Goal: Task Accomplishment & Management: Manage account settings

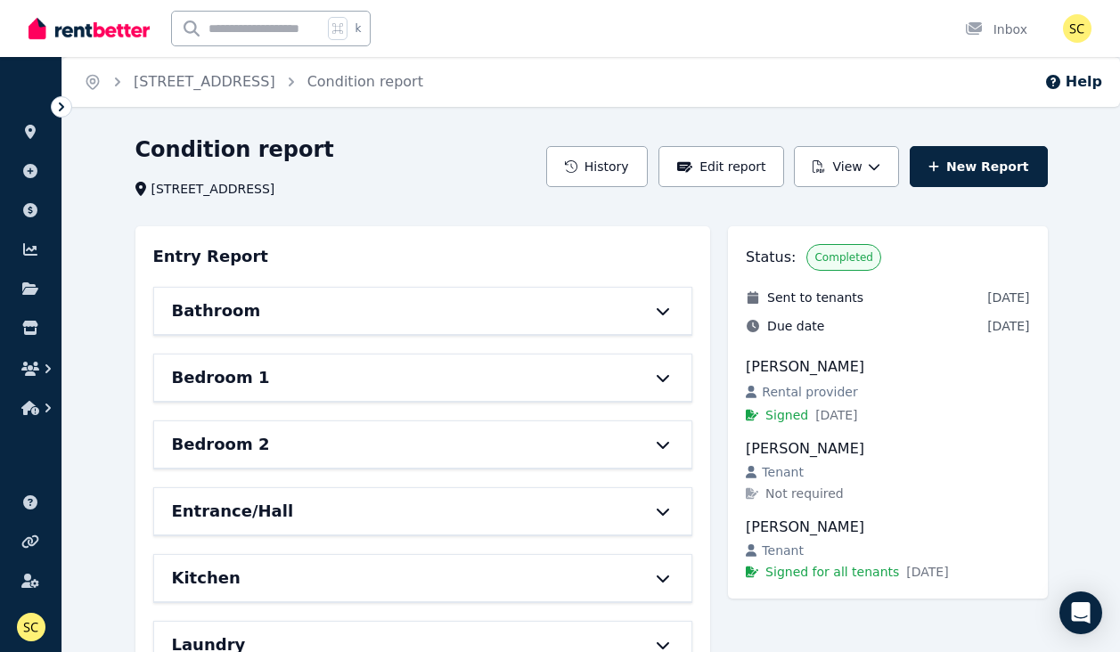
click at [665, 311] on icon at bounding box center [662, 311] width 21 height 14
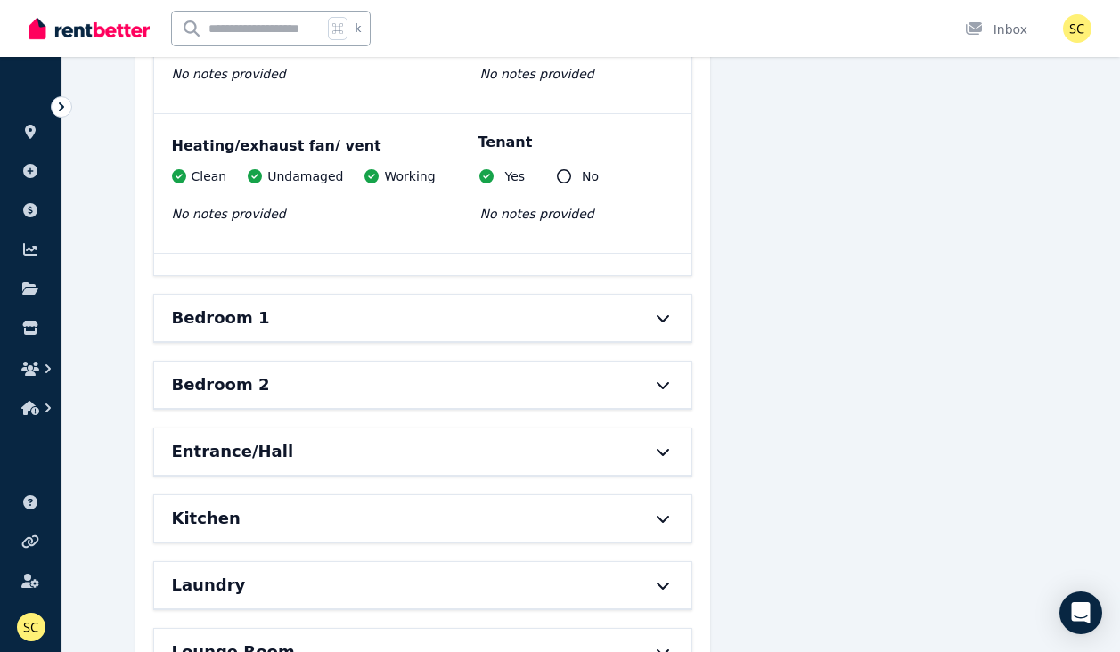
scroll to position [2440, 0]
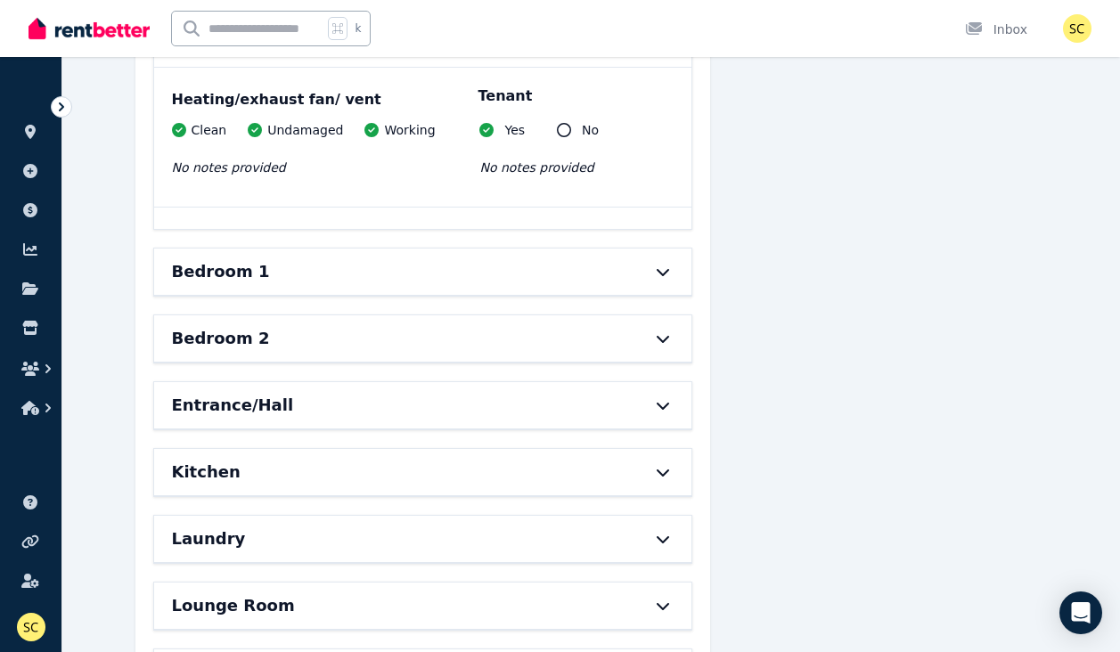
click at [660, 265] on icon at bounding box center [662, 272] width 21 height 14
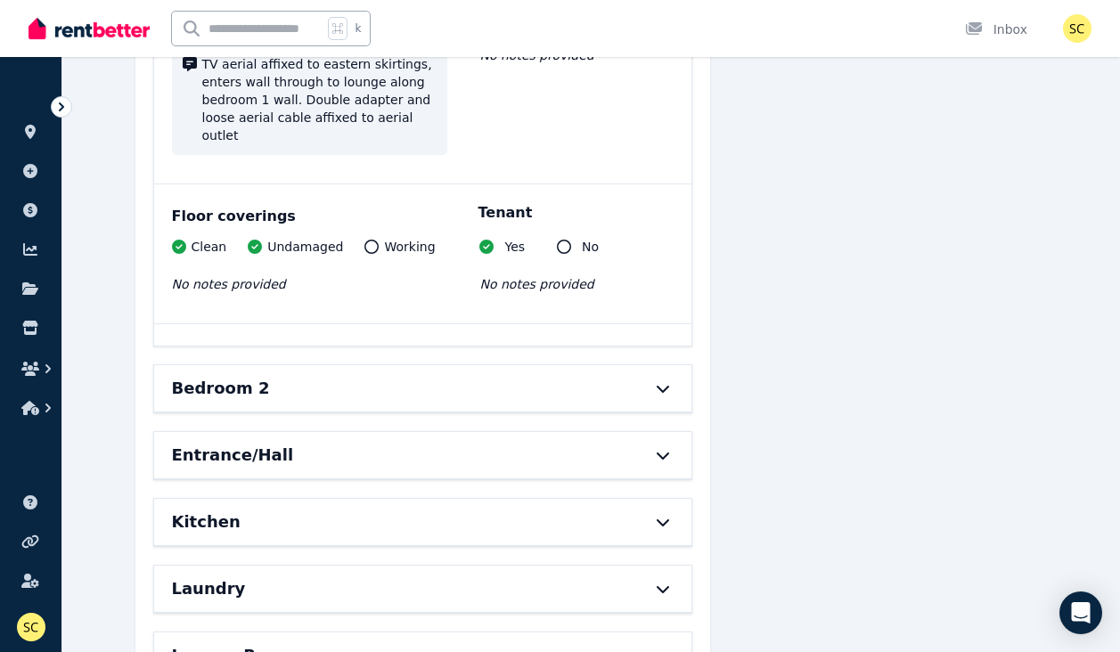
scroll to position [3805, 0]
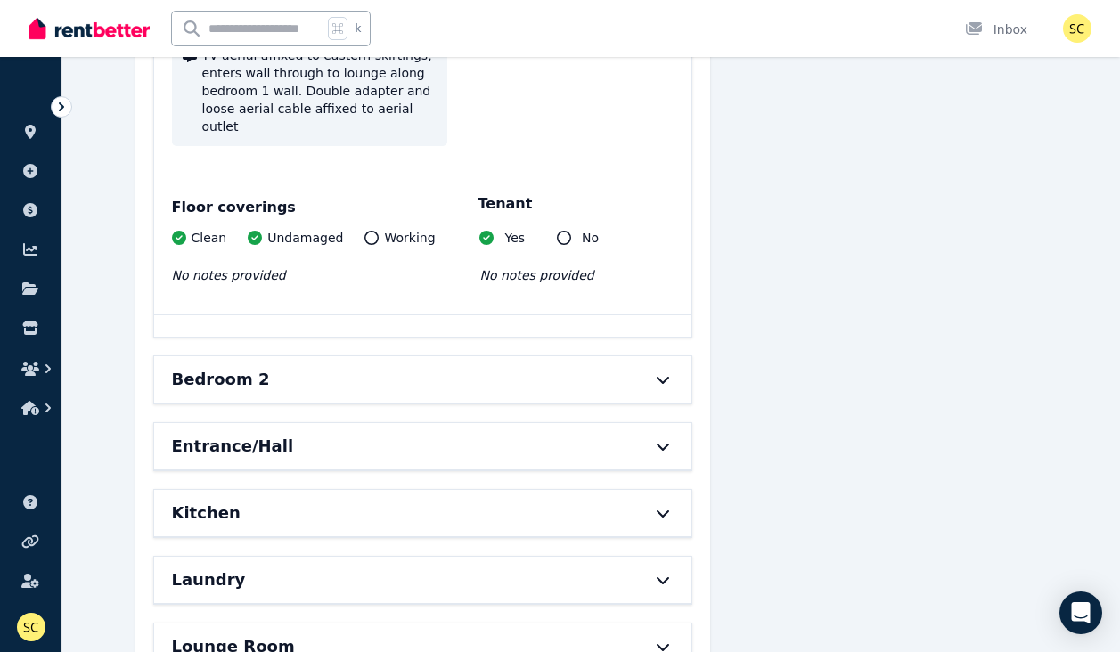
click at [650, 373] on div at bounding box center [654, 380] width 39 height 14
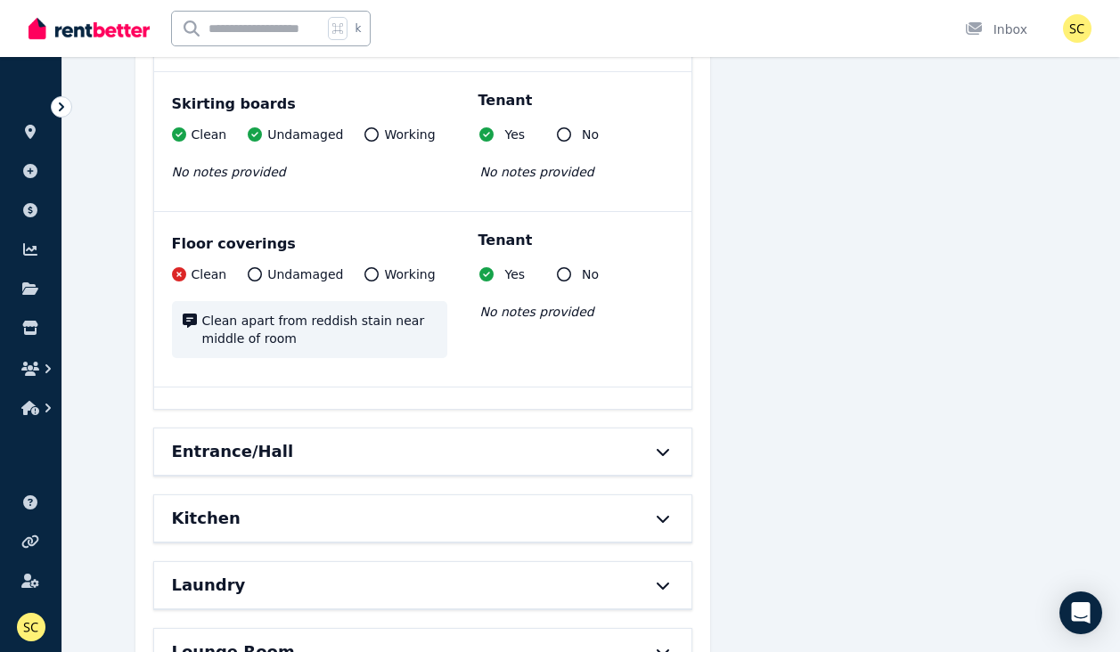
scroll to position [5127, 0]
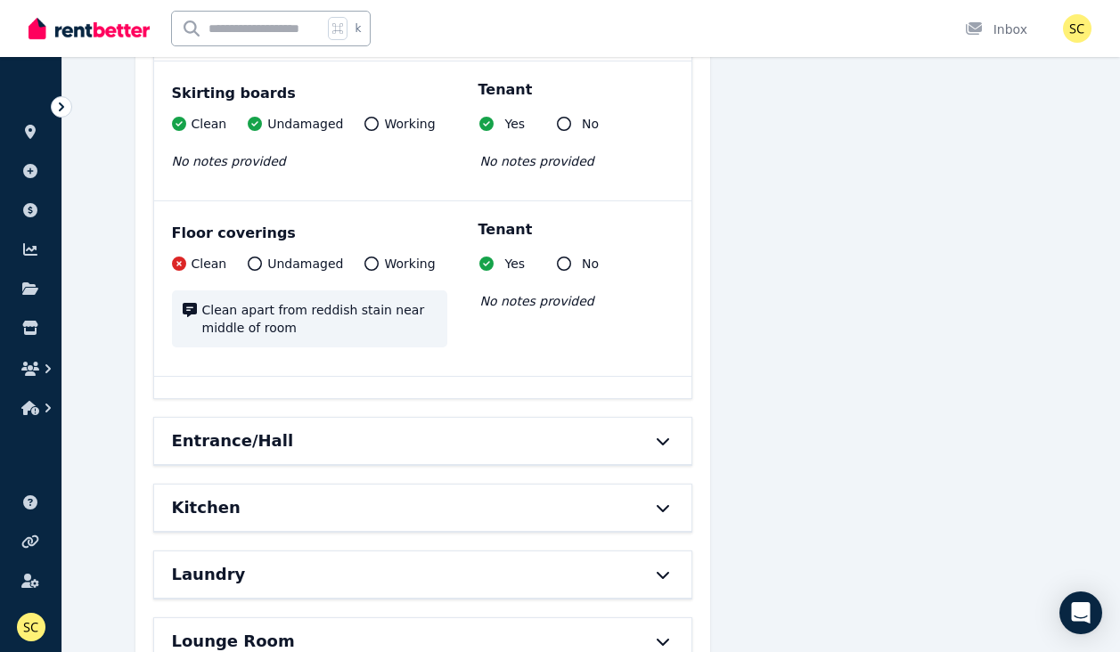
click at [645, 434] on div at bounding box center [654, 441] width 39 height 14
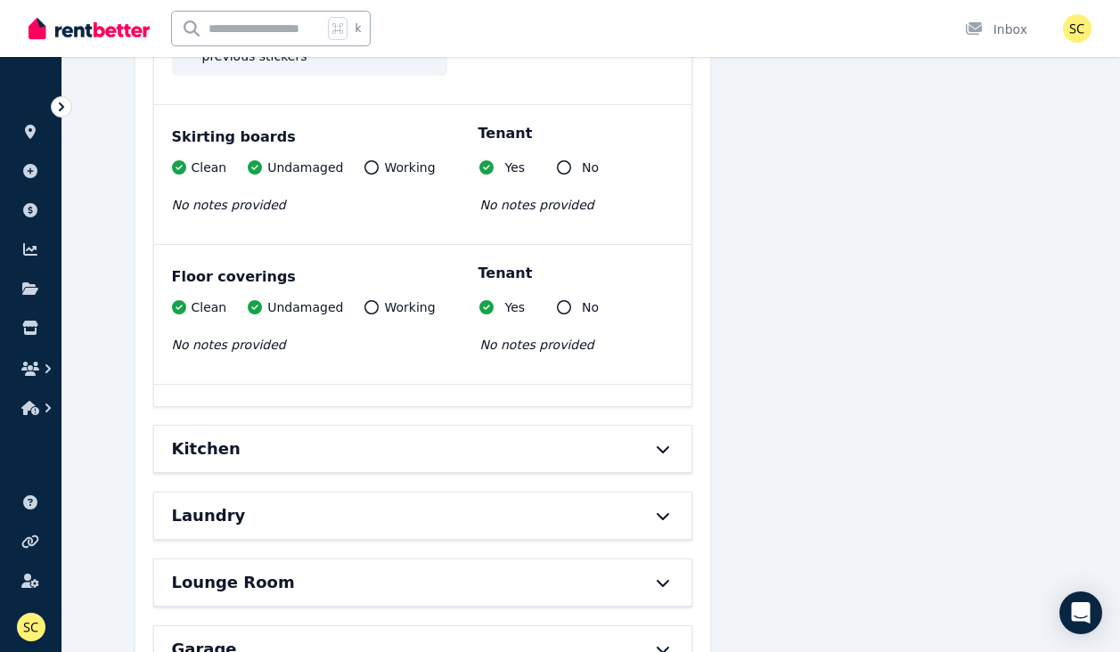
scroll to position [6399, 0]
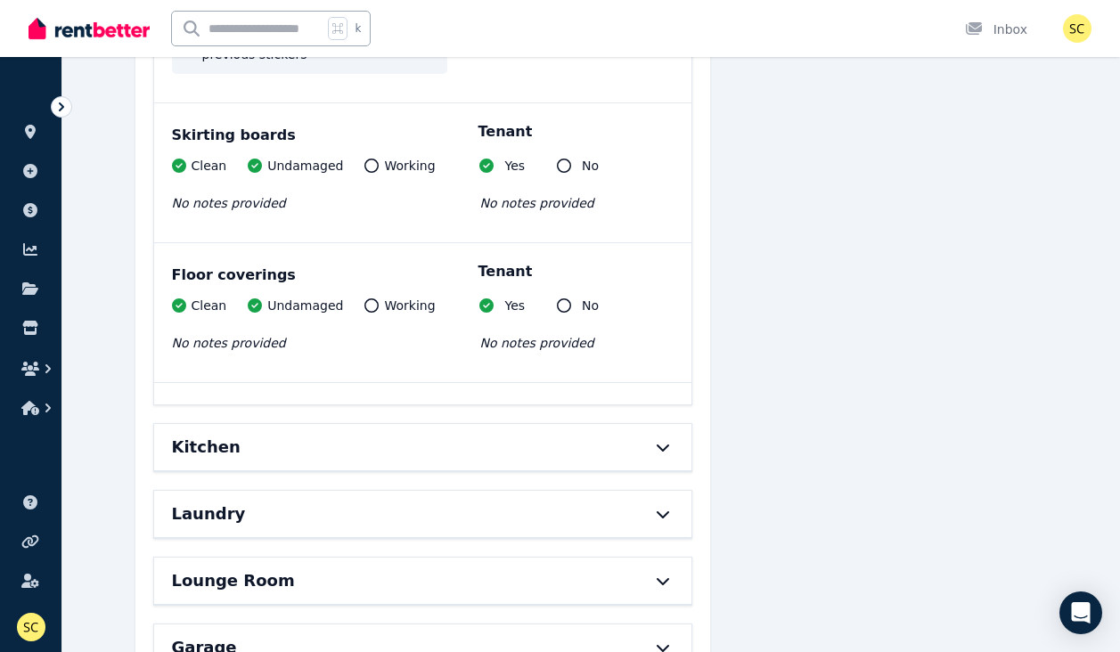
click at [645, 440] on div at bounding box center [654, 447] width 39 height 14
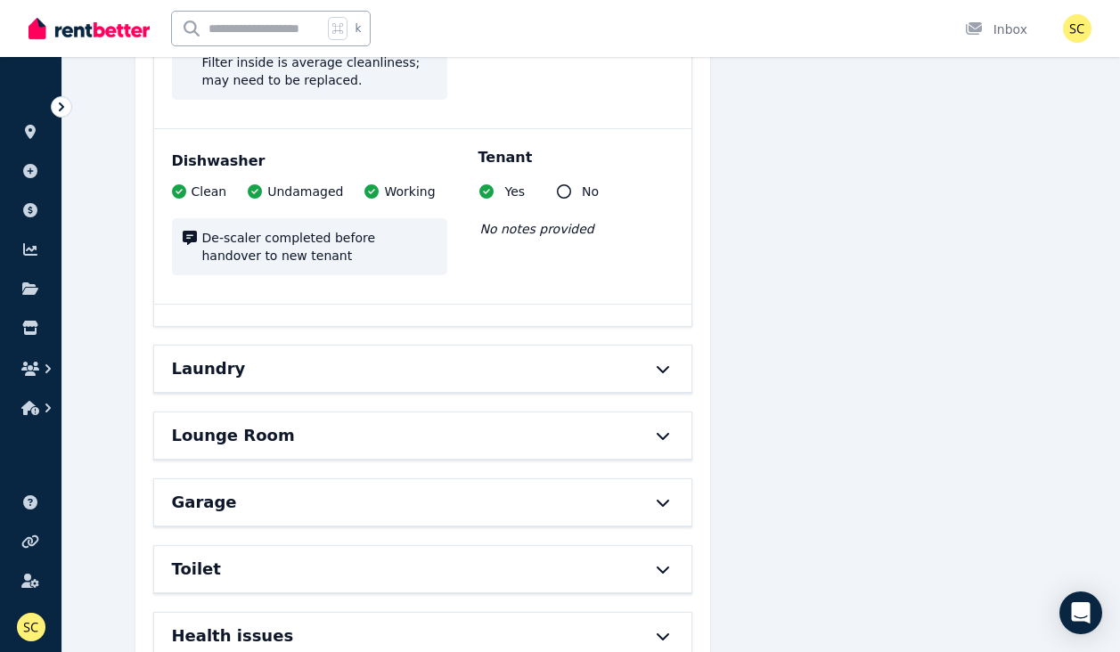
scroll to position [9056, 0]
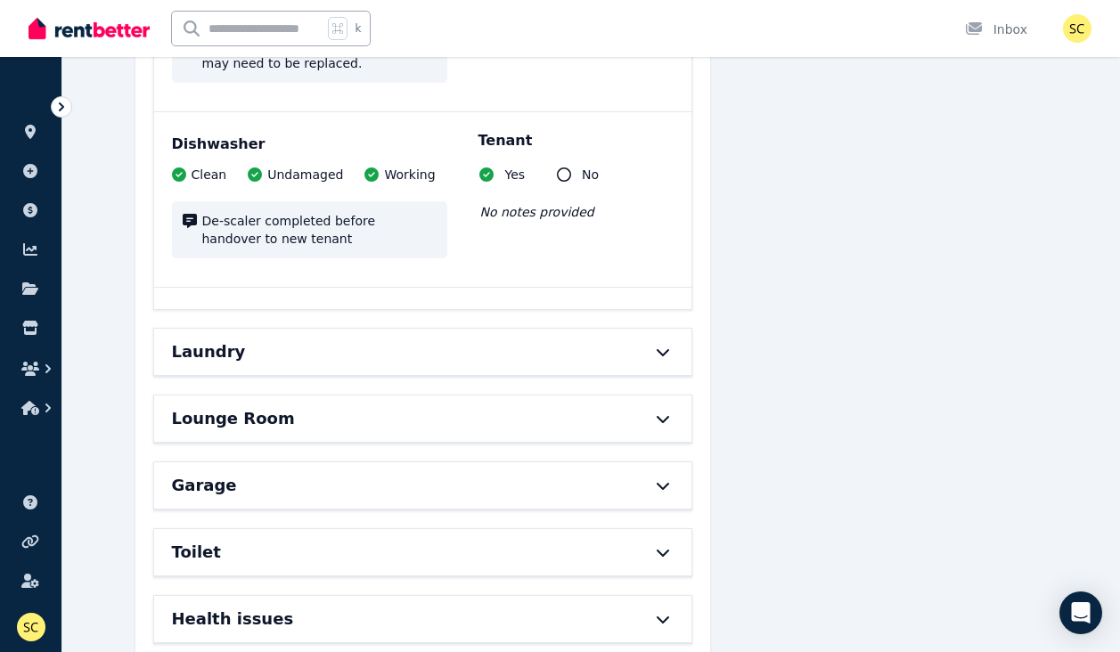
click at [664, 345] on icon at bounding box center [662, 352] width 21 height 14
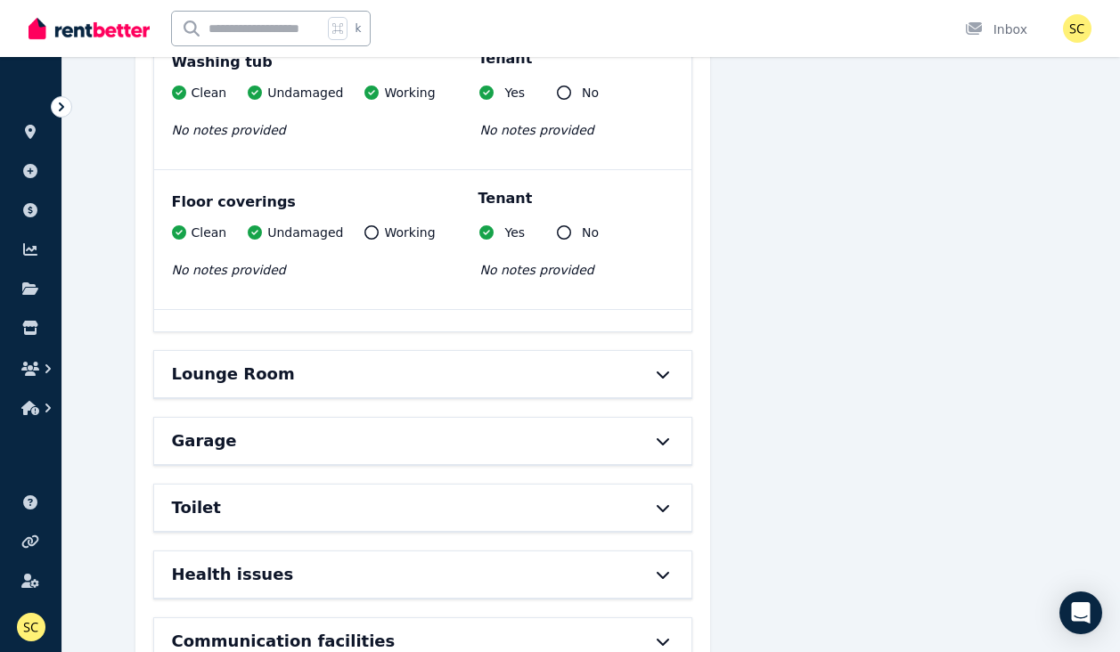
scroll to position [10540, 0]
click at [660, 371] on icon at bounding box center [663, 374] width 12 height 7
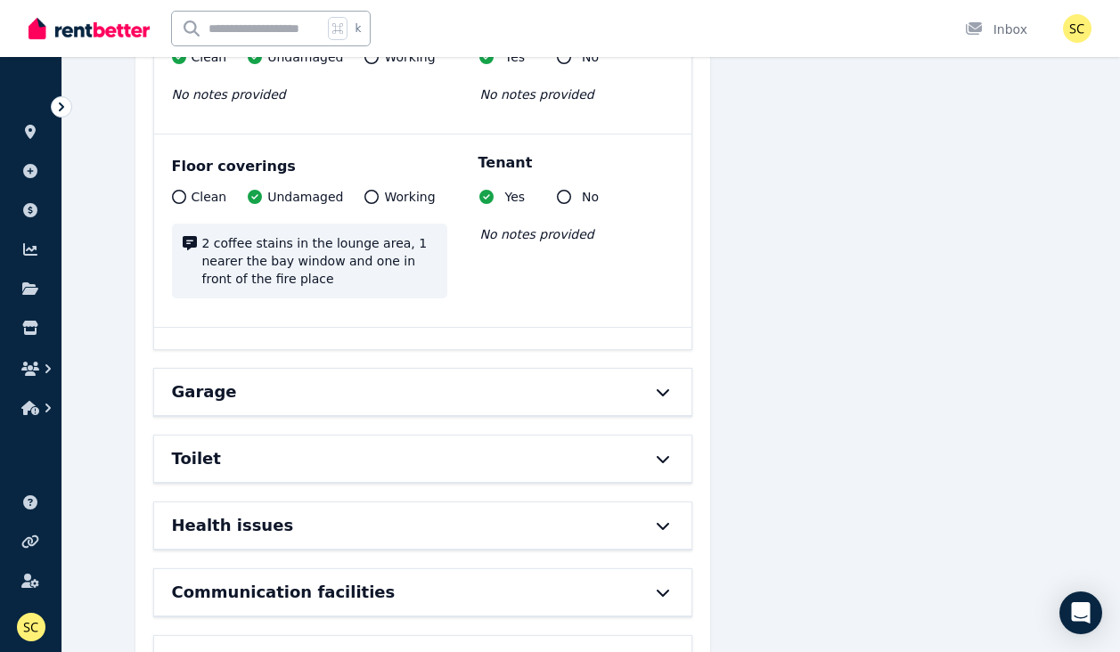
scroll to position [11845, 0]
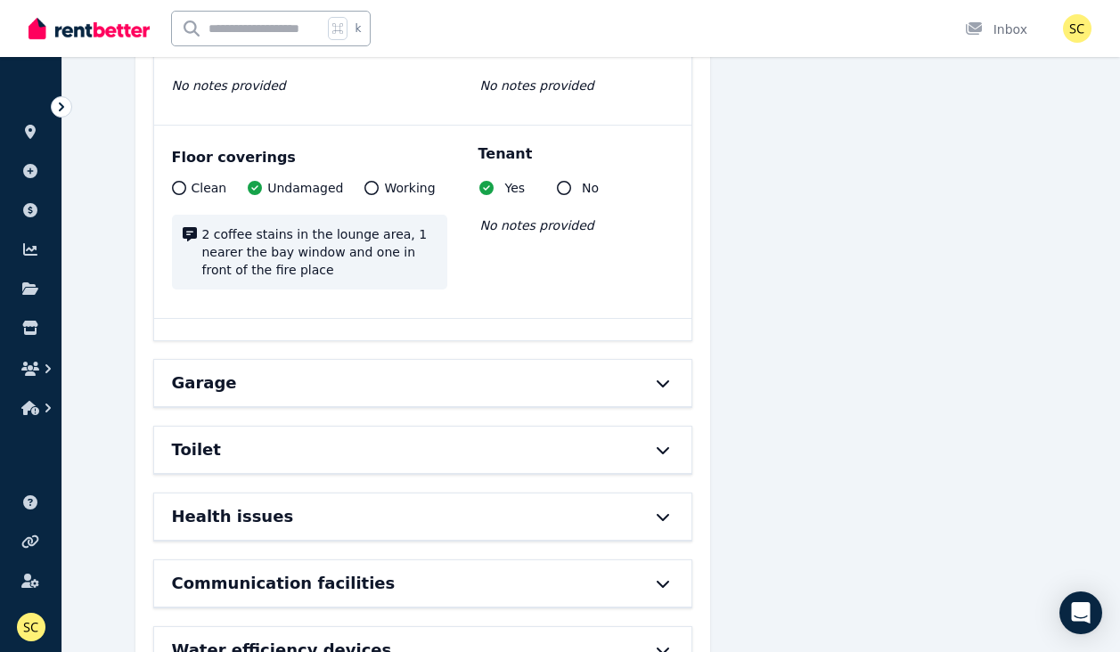
click at [658, 376] on icon at bounding box center [662, 383] width 21 height 14
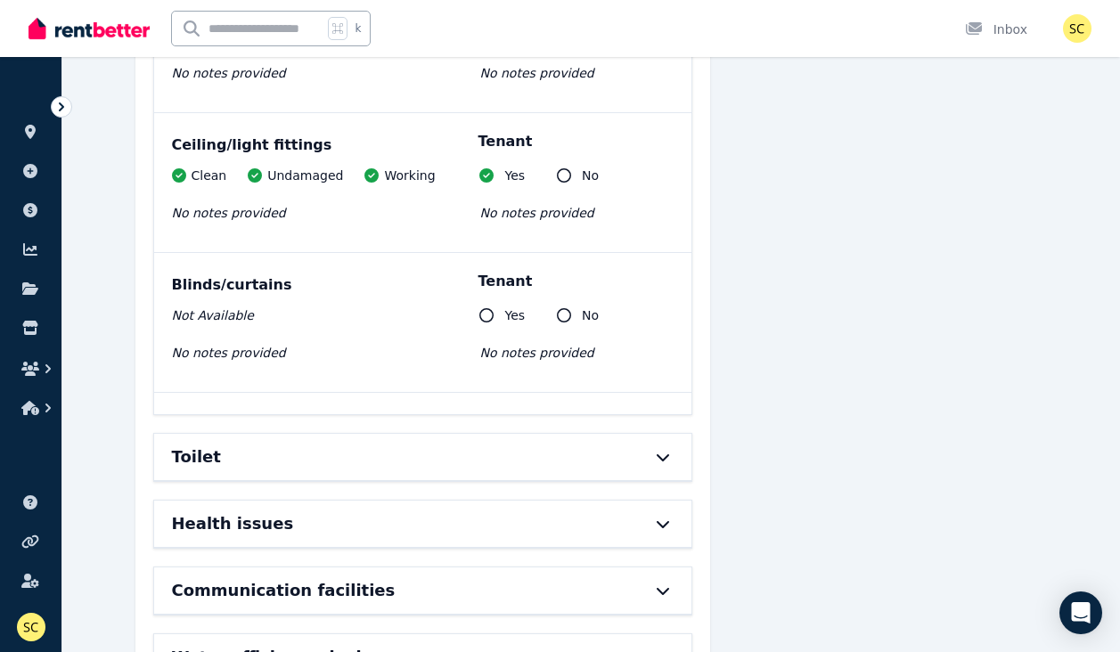
scroll to position [12630, 0]
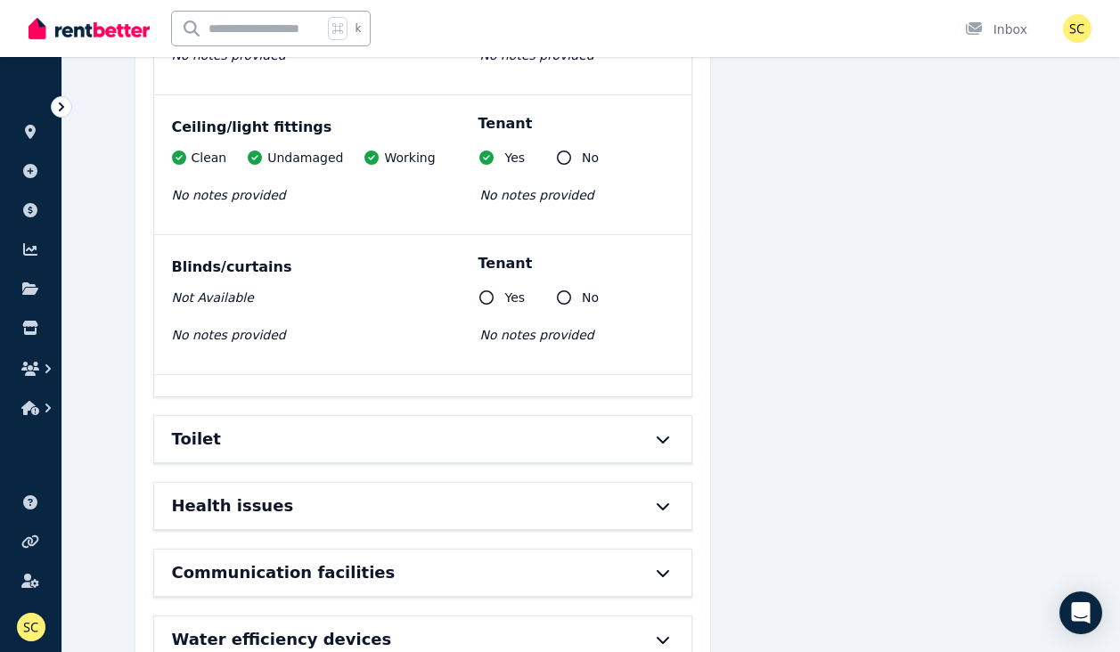
click at [652, 432] on div at bounding box center [654, 439] width 39 height 14
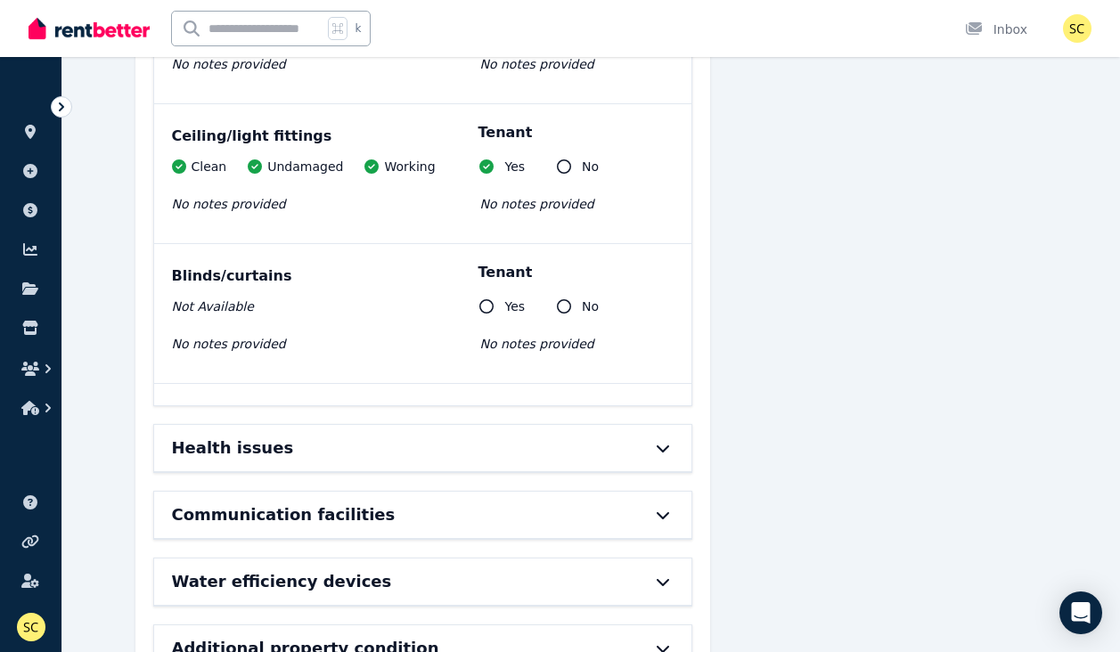
click at [648, 441] on div at bounding box center [654, 448] width 39 height 14
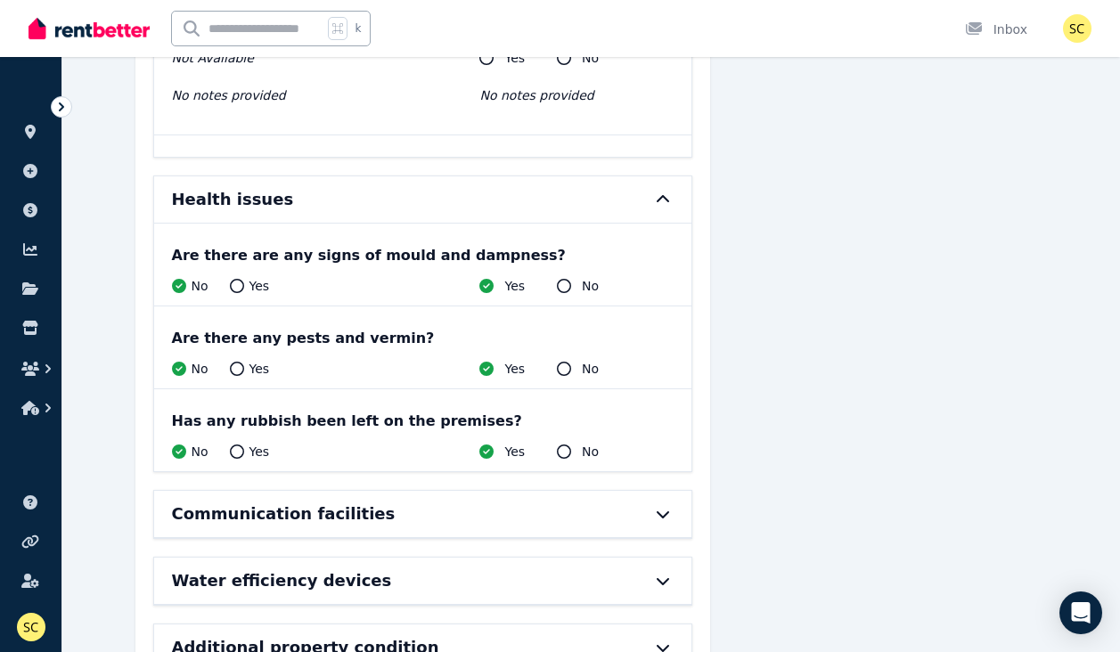
scroll to position [13657, 0]
click at [627, 492] on div "Communication facilities" at bounding box center [423, 515] width 538 height 46
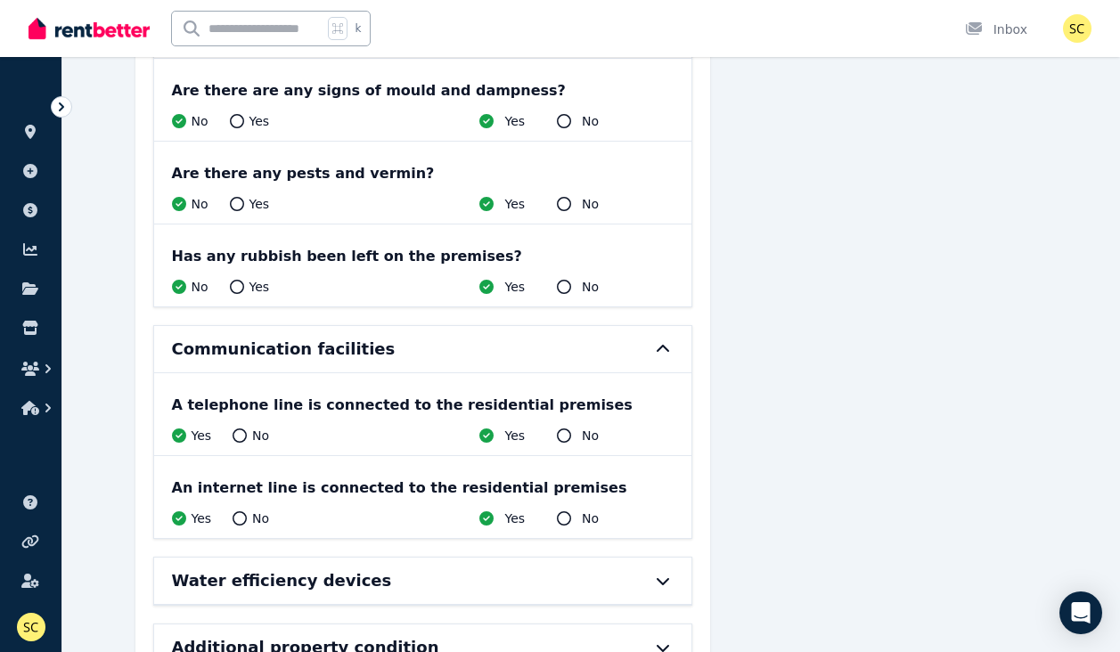
scroll to position [13822, 0]
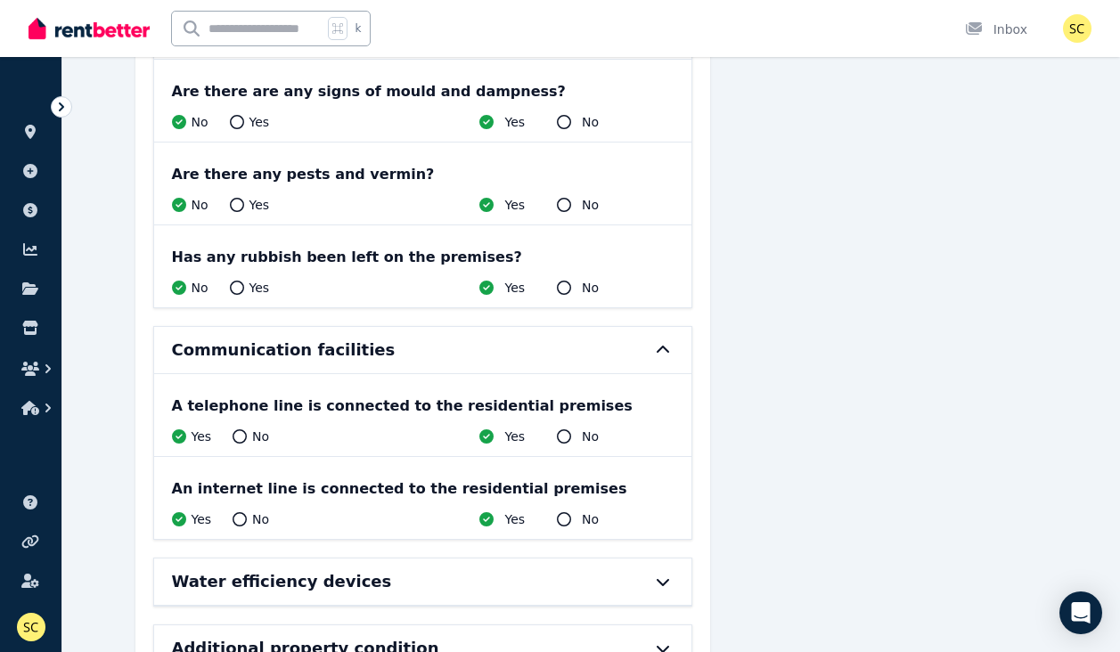
click at [603, 570] on div "Water efficiency devices" at bounding box center [398, 582] width 453 height 25
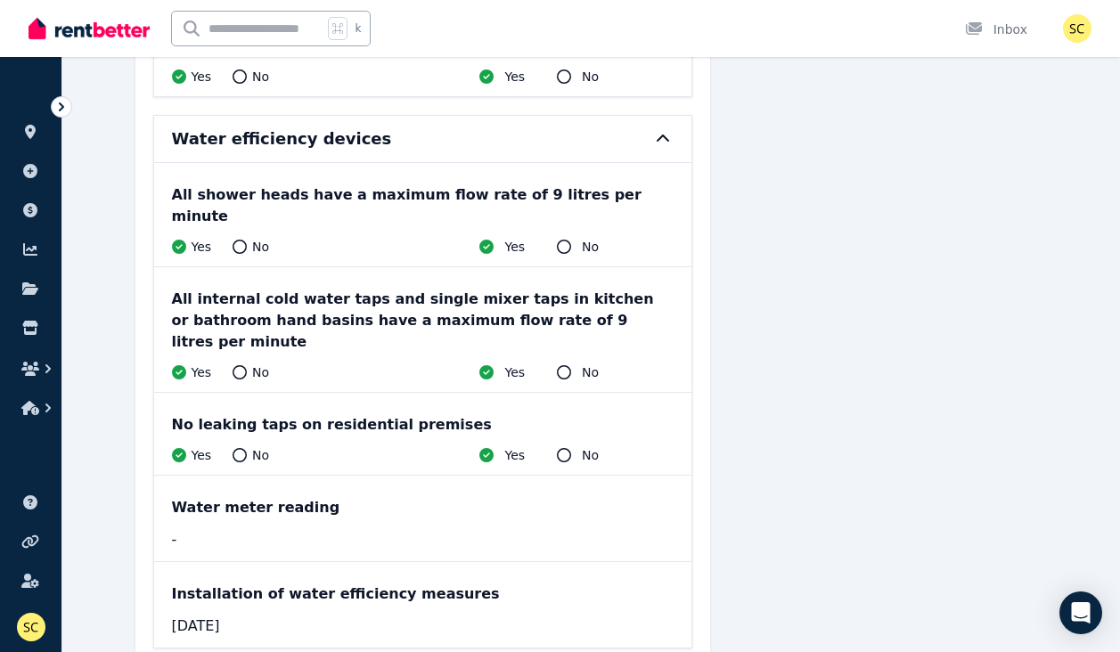
scroll to position [14264, 0]
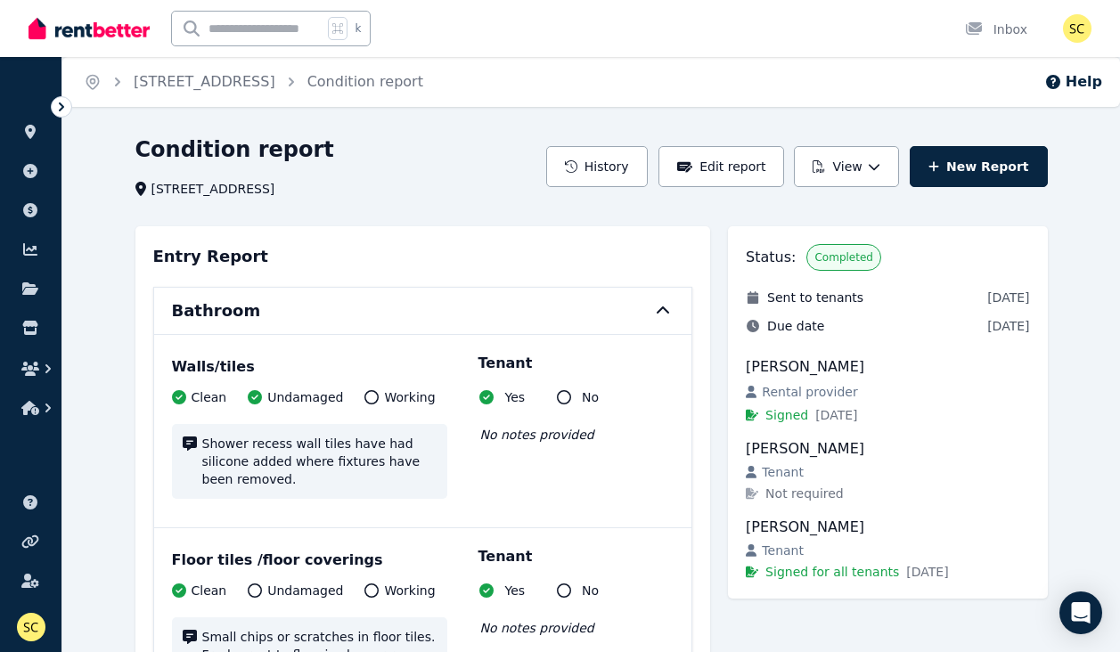
scroll to position [0, 0]
click at [881, 168] on icon "button" at bounding box center [874, 166] width 12 height 12
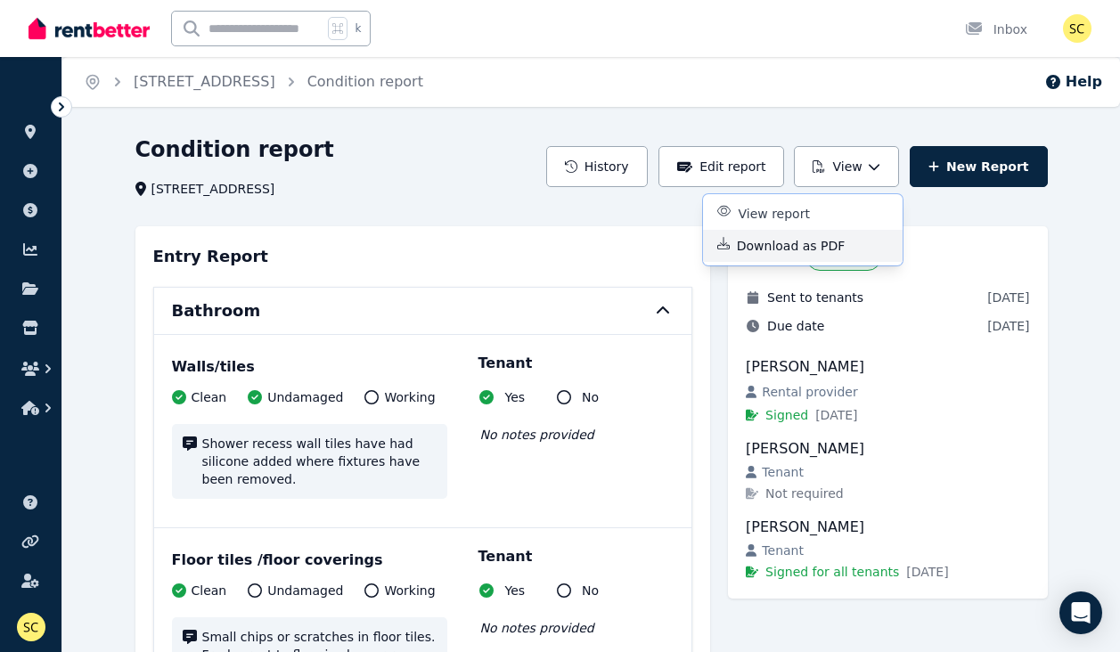
click at [828, 251] on p "Download as PDF" at bounding box center [798, 246] width 123 height 18
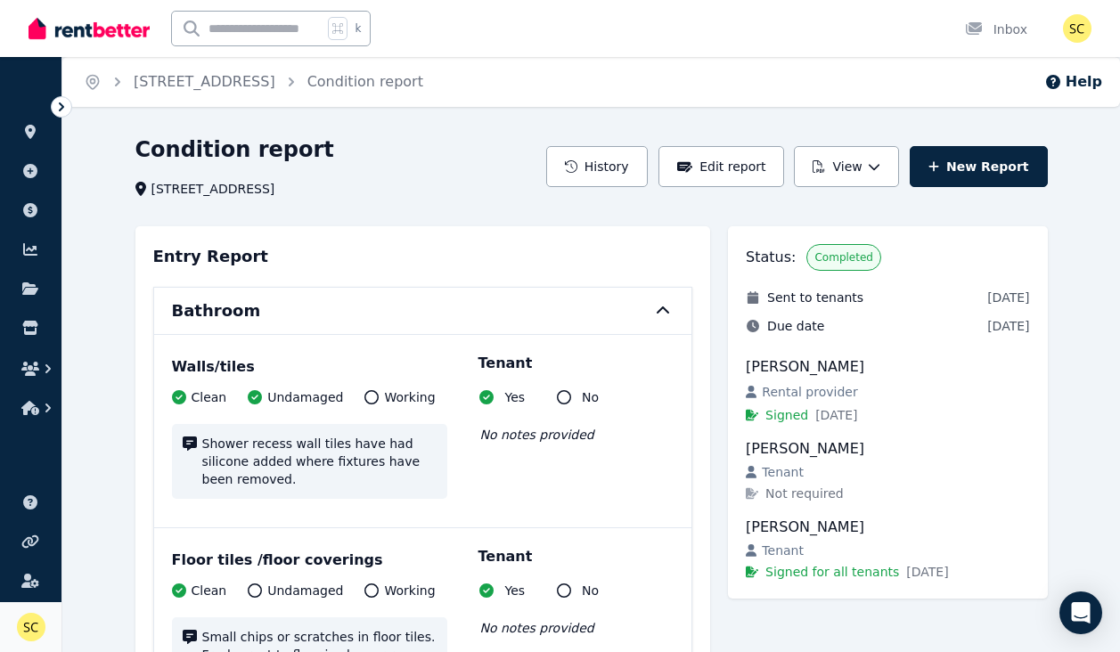
click at [27, 635] on img at bounding box center [31, 627] width 29 height 29
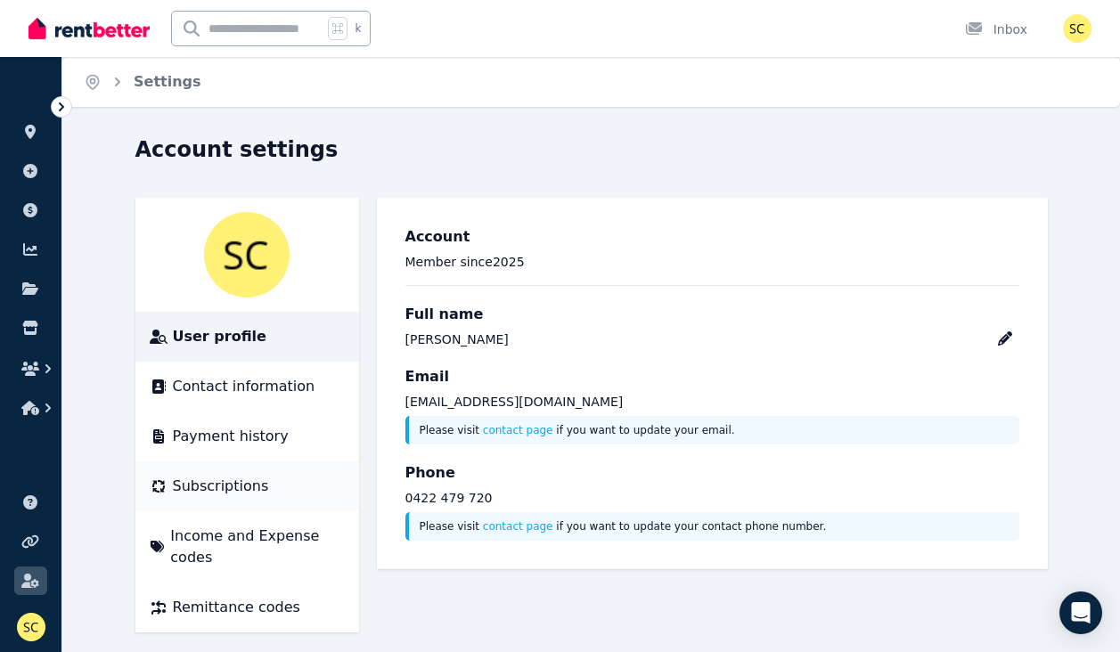
click at [242, 491] on span "Subscriptions" at bounding box center [221, 486] width 96 height 21
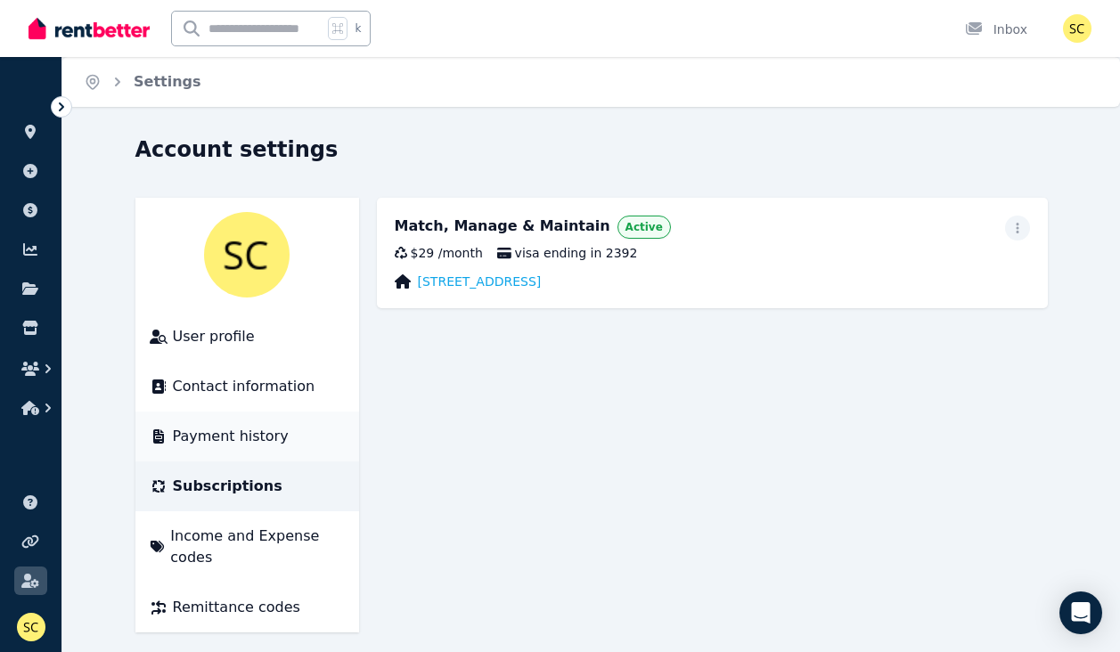
click at [237, 447] on li "Payment history" at bounding box center [247, 437] width 224 height 50
click at [247, 434] on span "Payment history" at bounding box center [231, 436] width 116 height 21
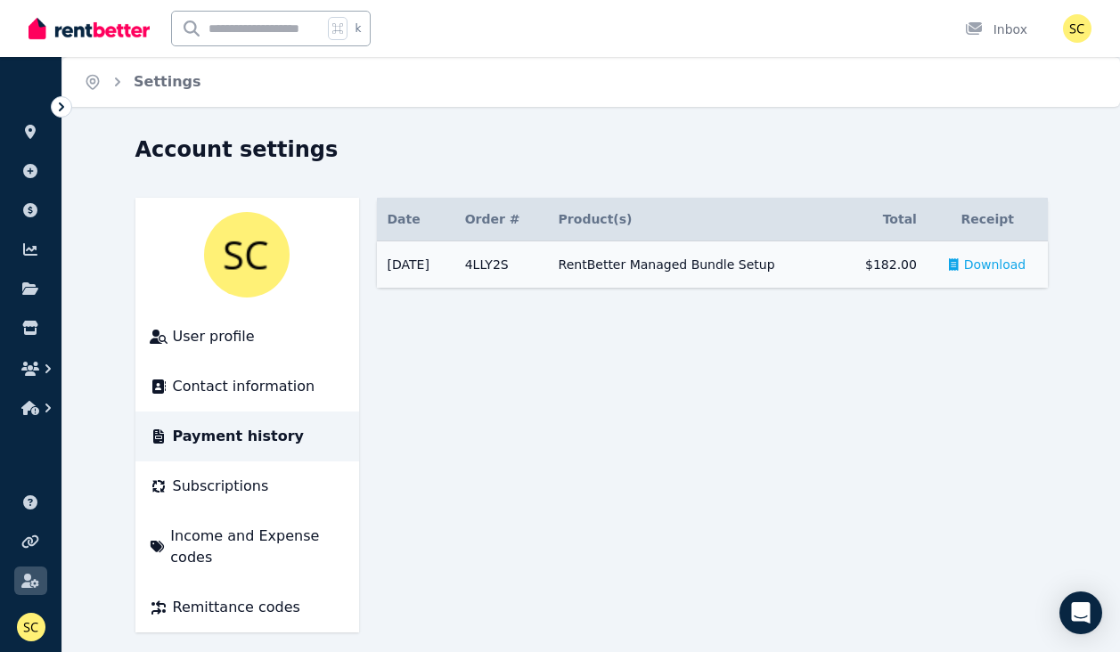
click at [996, 265] on span "Download" at bounding box center [995, 265] width 62 height 18
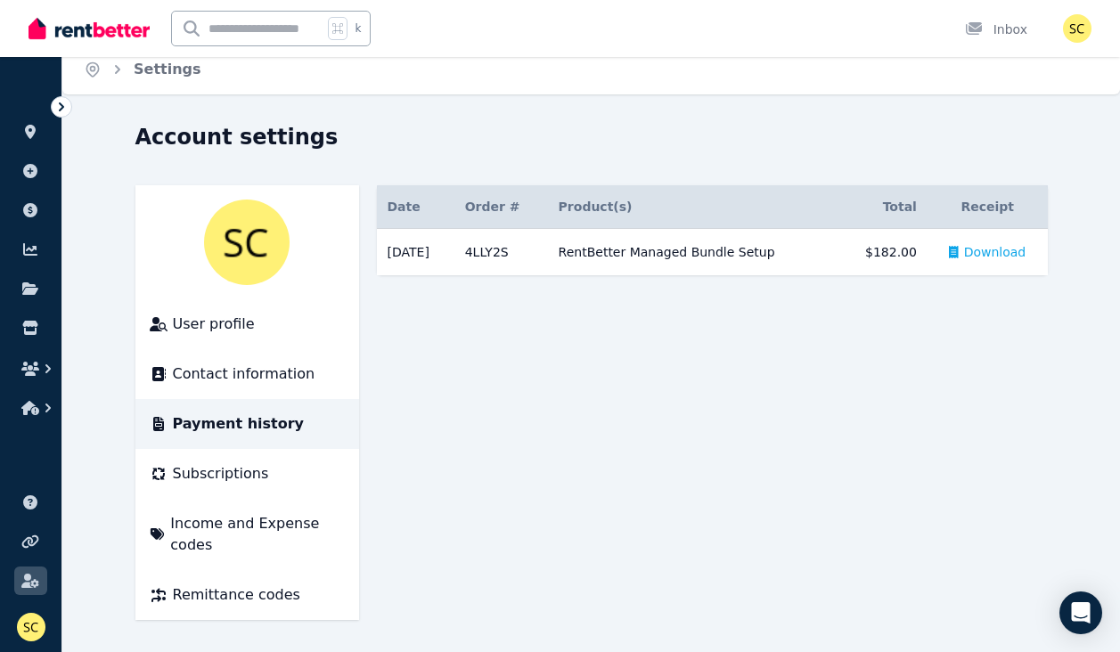
scroll to position [12, 0]
click at [242, 531] on span "Income and Expense codes" at bounding box center [257, 534] width 174 height 43
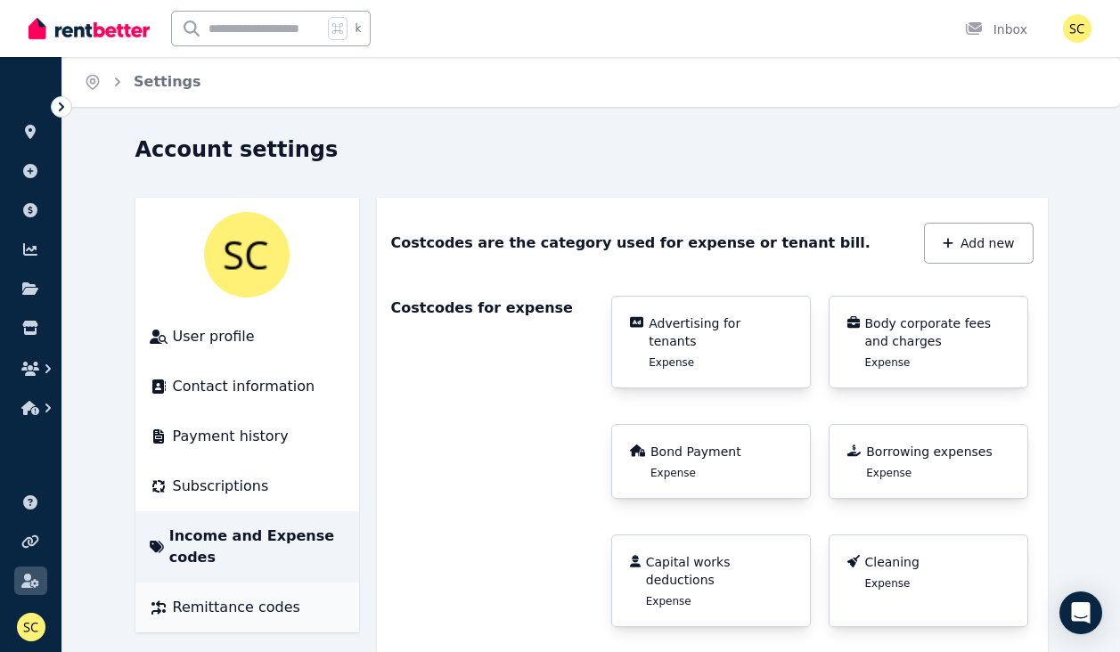
click at [222, 611] on span "Remittance codes" at bounding box center [236, 607] width 127 height 21
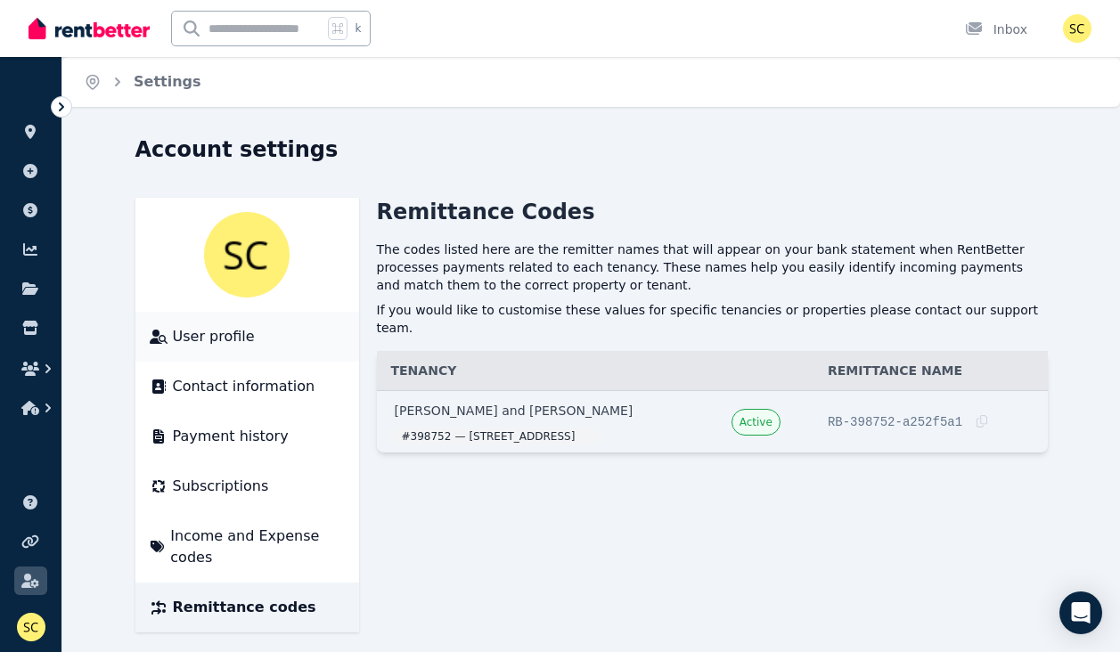
click at [219, 341] on span "User profile" at bounding box center [214, 336] width 82 height 21
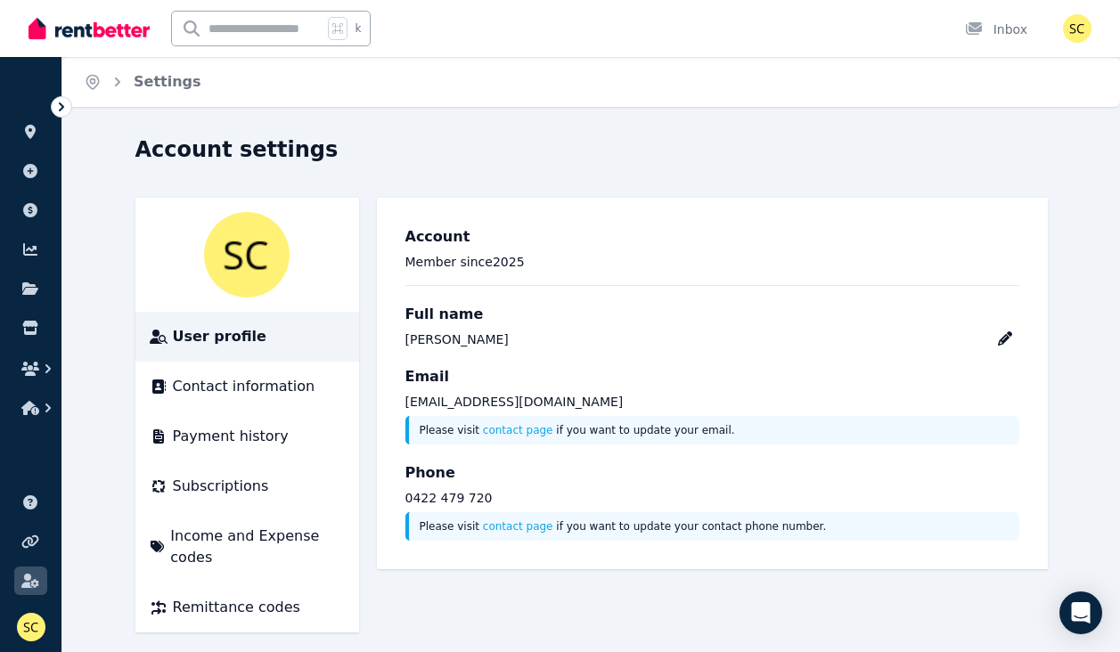
click at [64, 106] on icon at bounding box center [62, 107] width 18 height 18
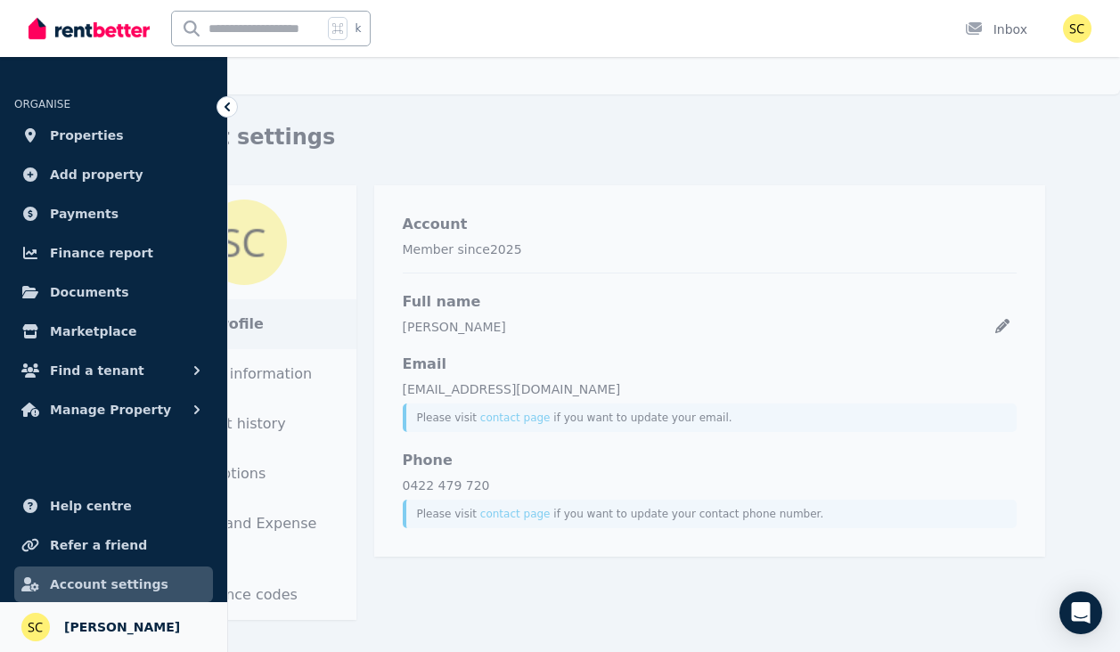
scroll to position [12, 0]
click at [94, 619] on span "[PERSON_NAME]" at bounding box center [122, 627] width 116 height 21
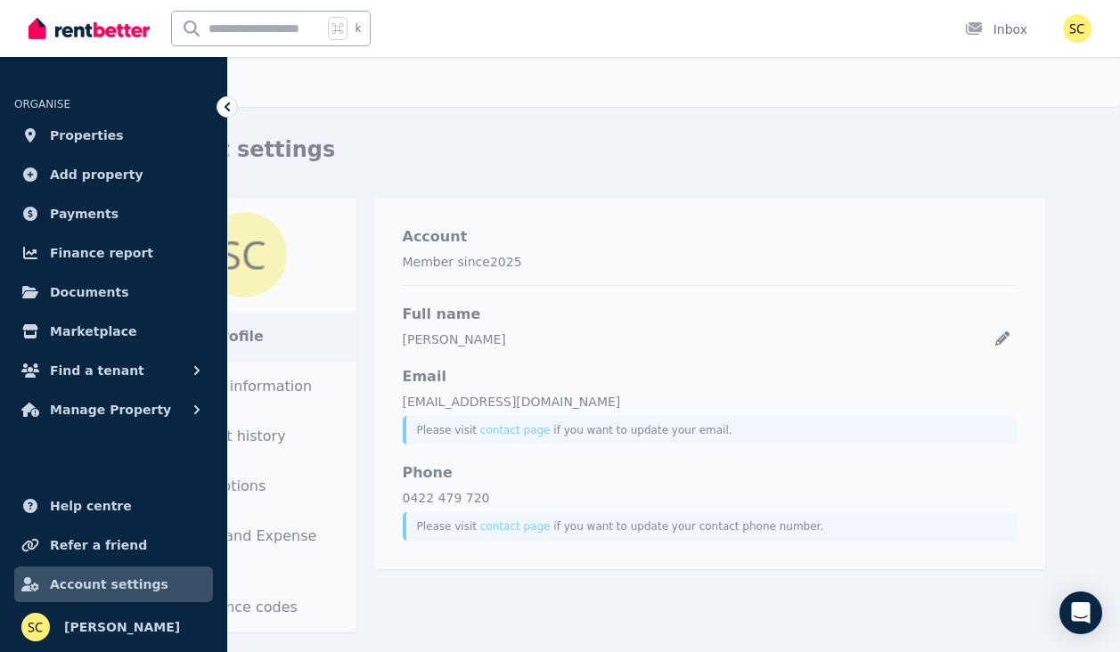
click at [225, 107] on icon at bounding box center [227, 106] width 5 height 9
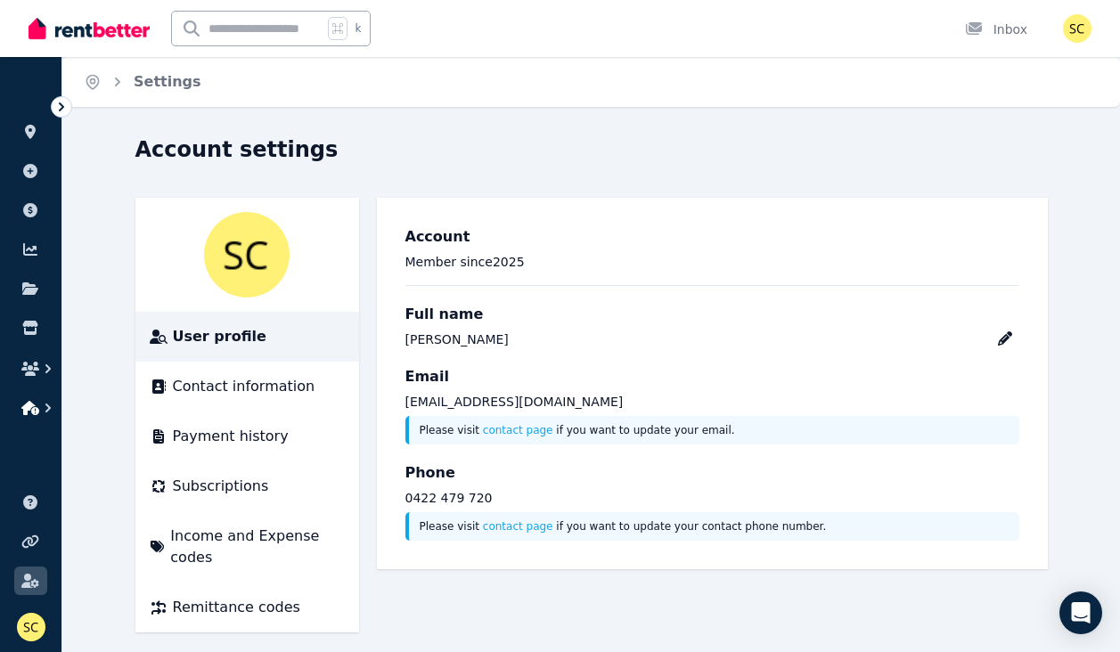
click at [48, 406] on icon "button" at bounding box center [47, 408] width 5 height 9
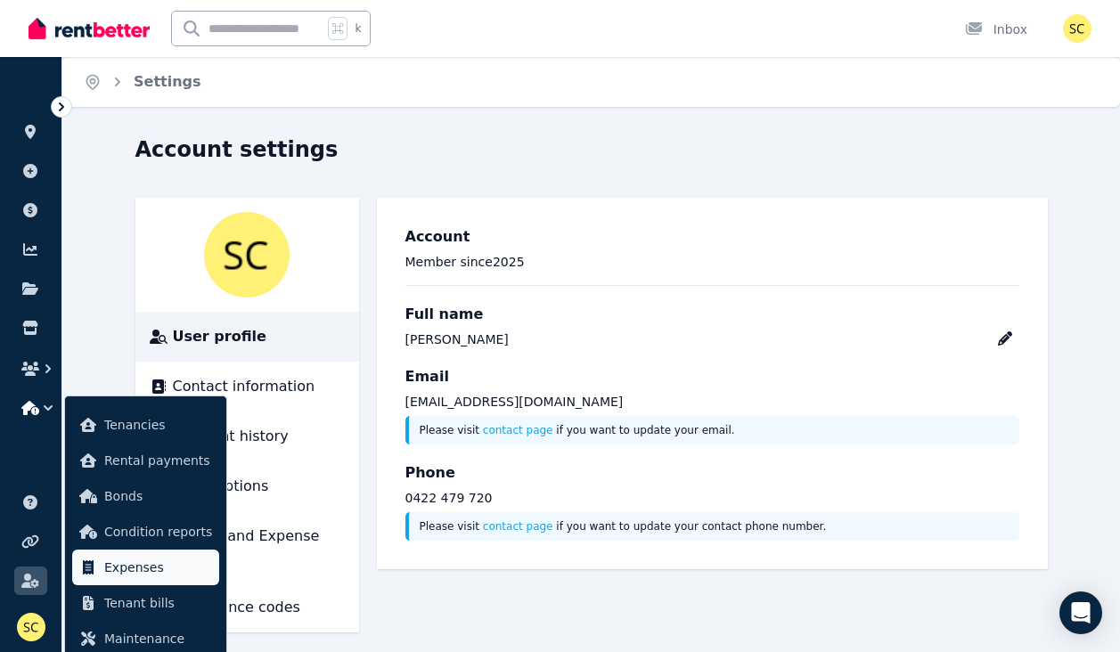
click at [148, 583] on link "Expenses" at bounding box center [145, 568] width 147 height 36
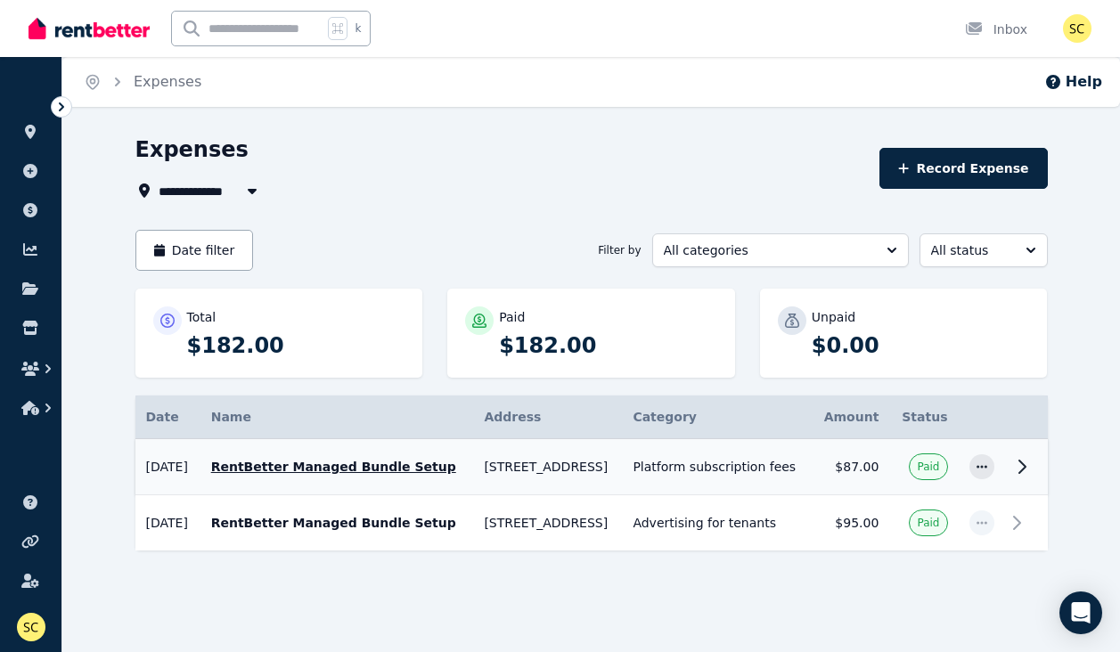
click at [1025, 470] on icon at bounding box center [1022, 466] width 21 height 21
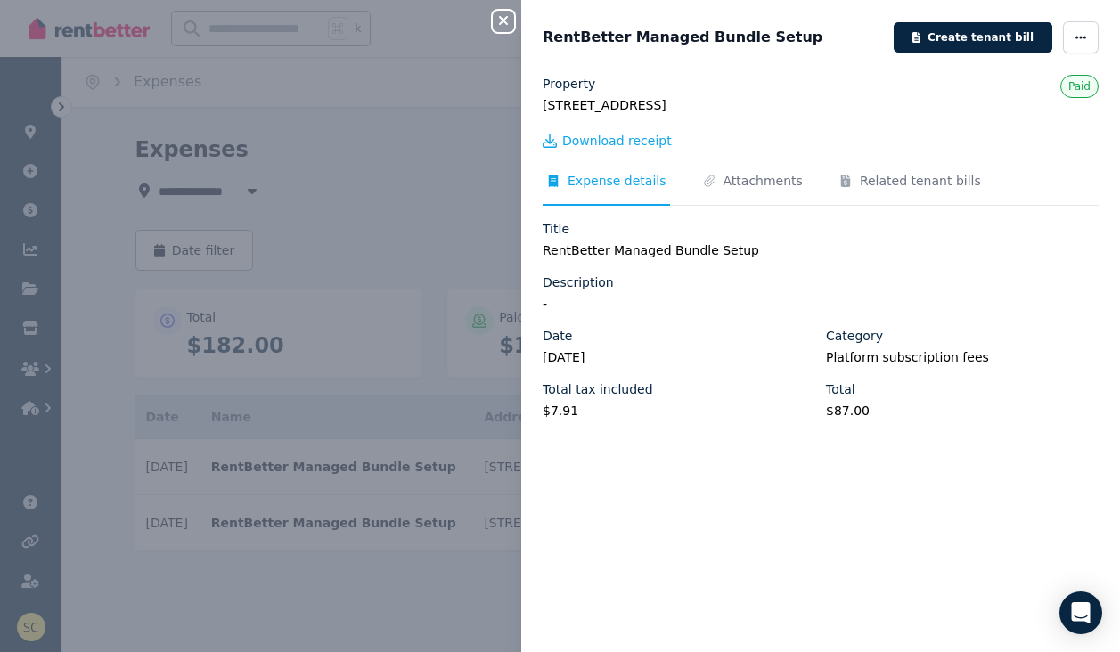
click at [506, 24] on icon "button" at bounding box center [503, 20] width 9 height 9
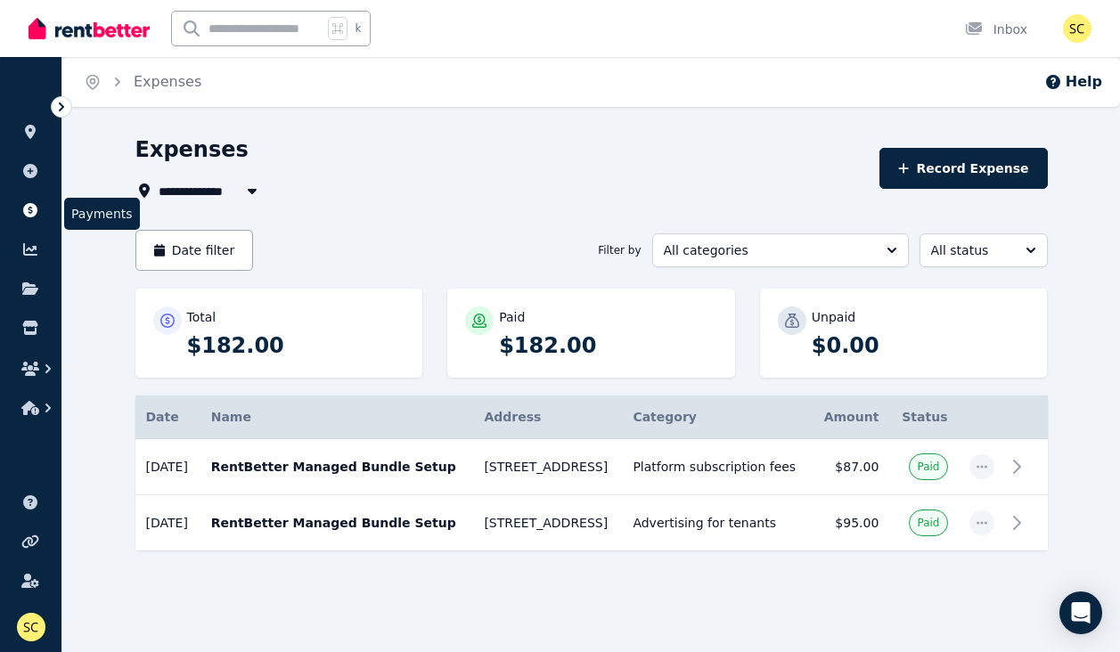
click at [31, 212] on icon at bounding box center [30, 210] width 18 height 14
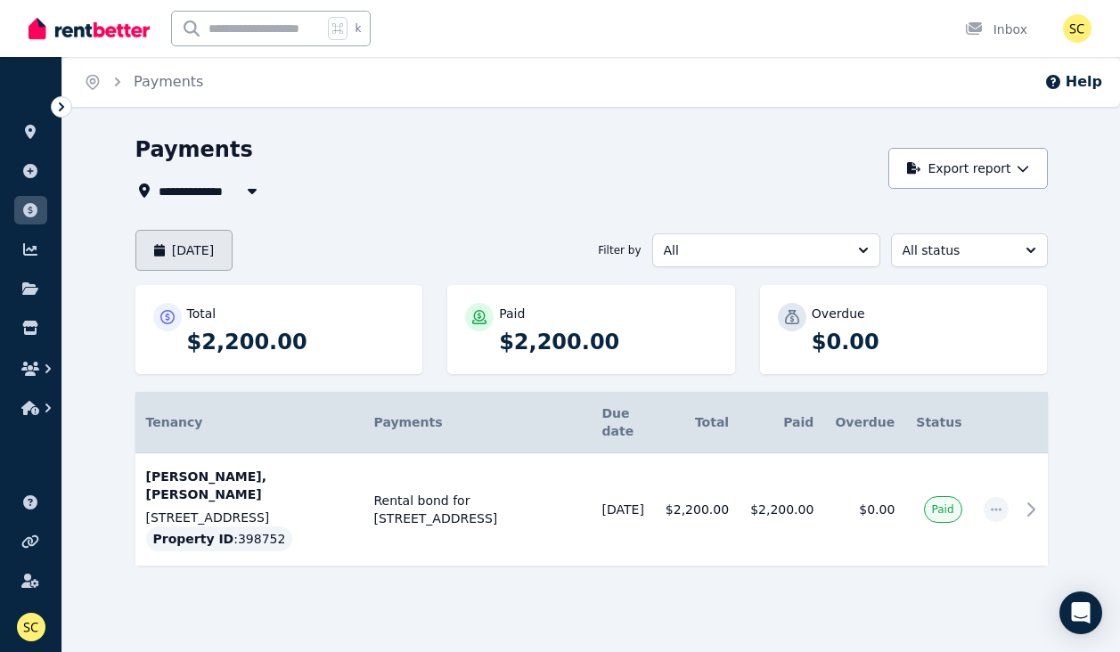
click at [234, 250] on button "[DATE]" at bounding box center [184, 250] width 98 height 41
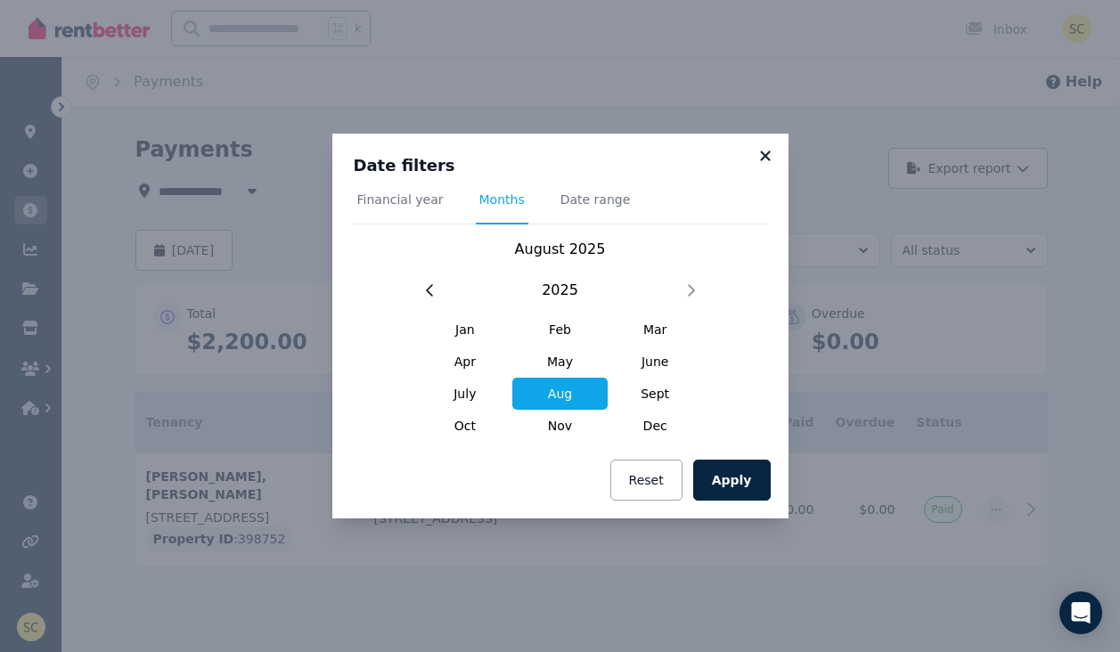
click at [770, 156] on icon at bounding box center [766, 156] width 18 height 16
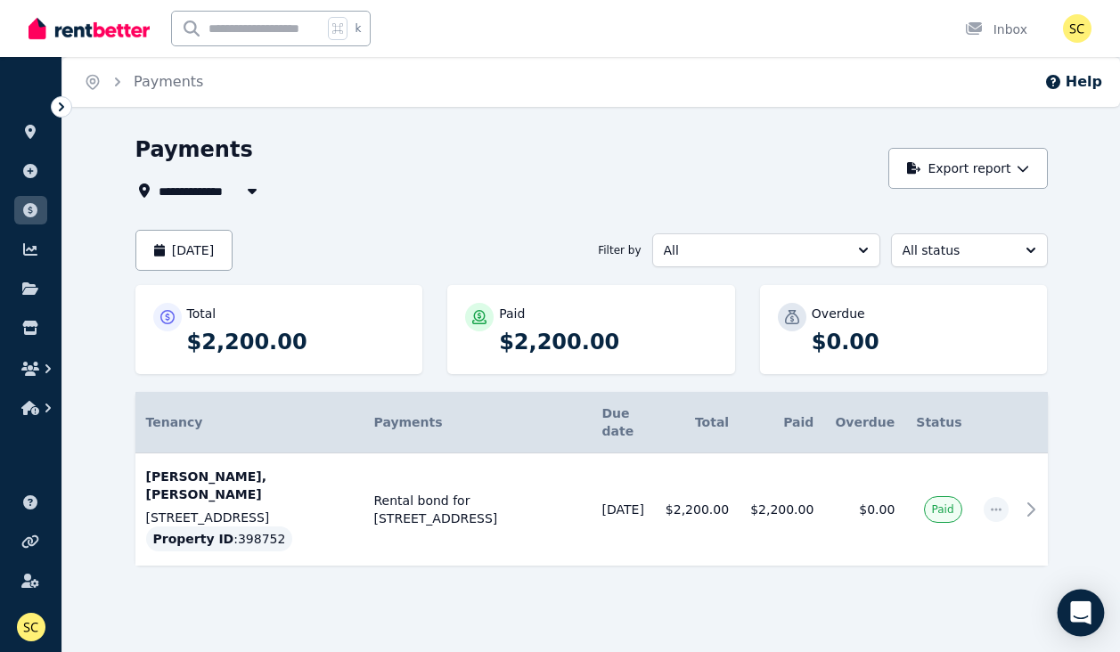
click at [1085, 608] on icon "Open Intercom Messenger" at bounding box center [1080, 613] width 20 height 23
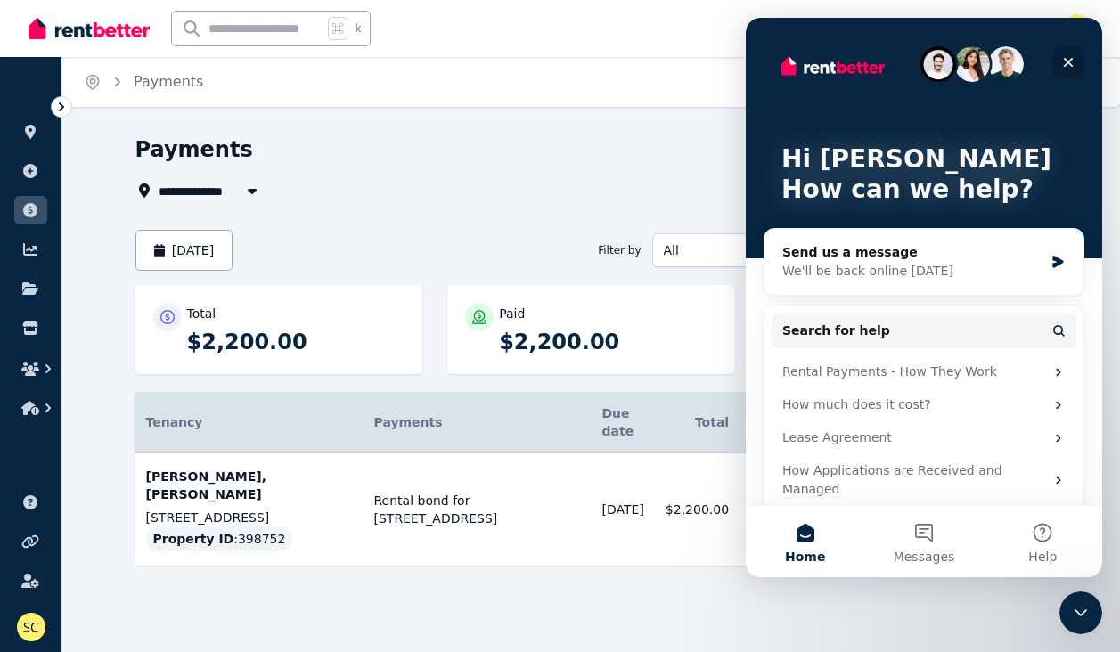
click at [1070, 61] on icon "Close" at bounding box center [1069, 63] width 10 height 10
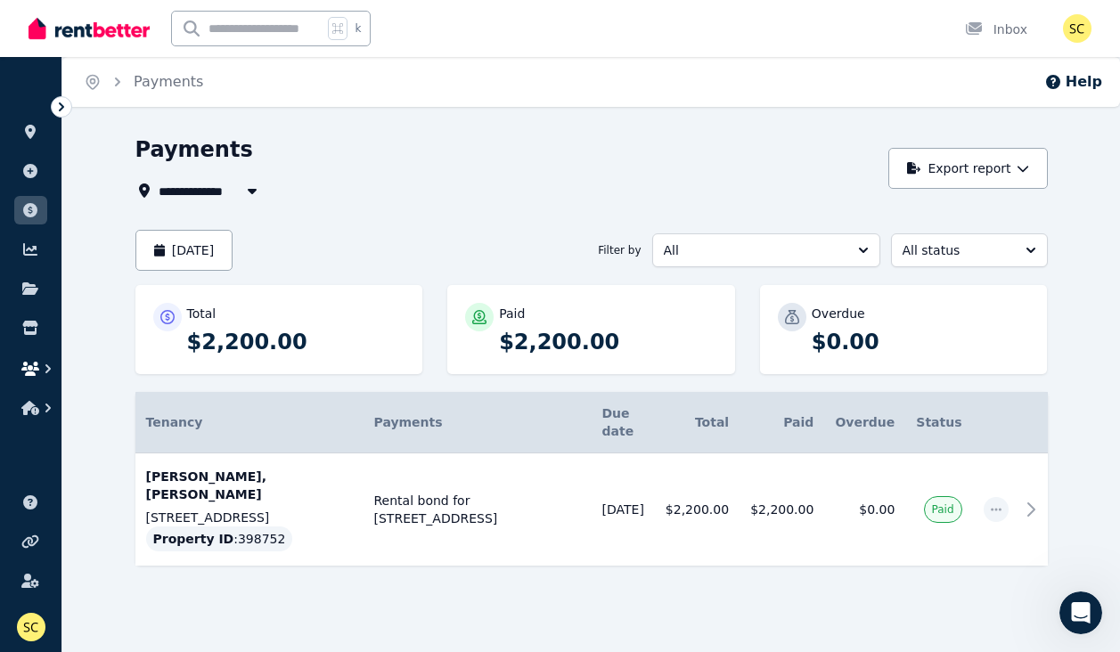
click at [49, 367] on icon "button" at bounding box center [47, 369] width 5 height 9
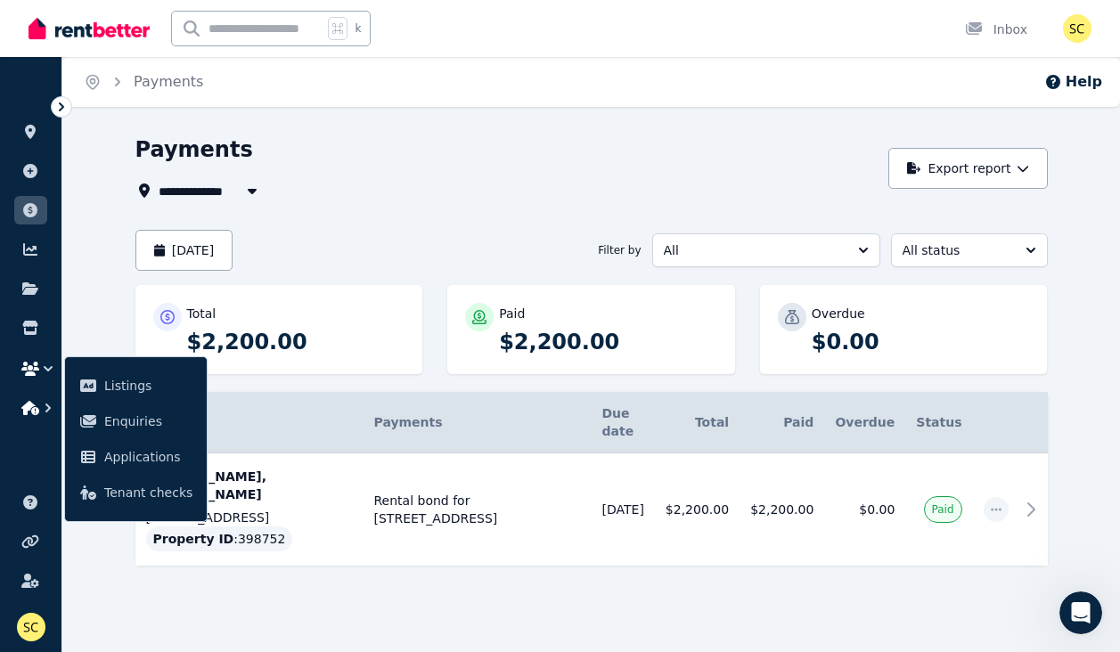
click at [48, 410] on icon "button" at bounding box center [47, 408] width 5 height 9
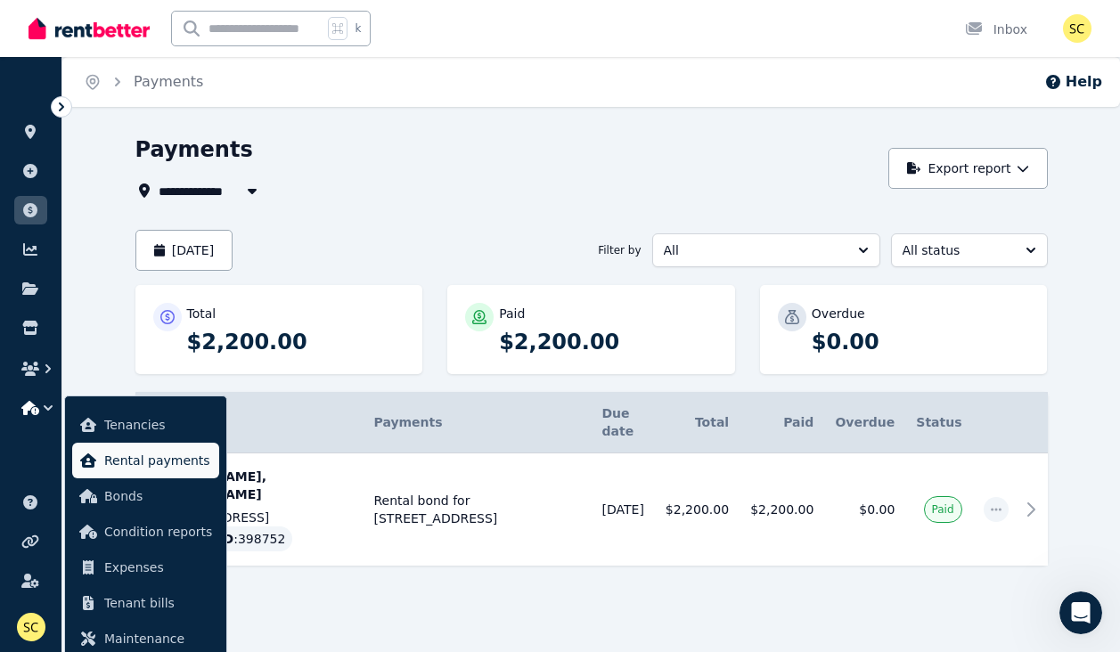
click at [143, 469] on span "Rental payments" at bounding box center [158, 460] width 108 height 21
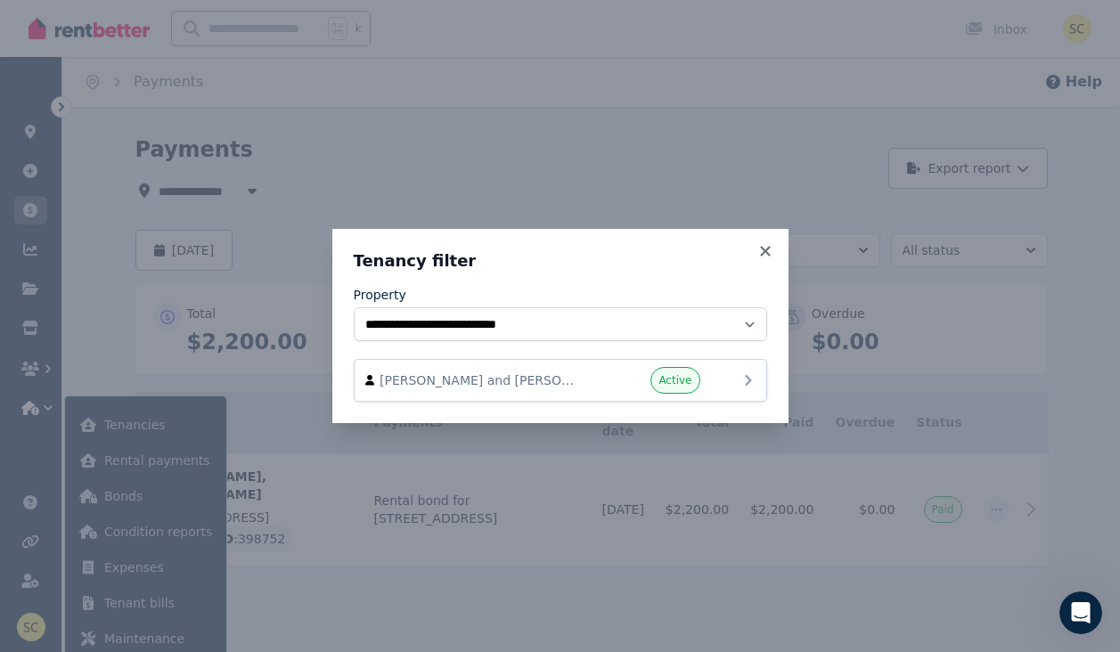
click at [749, 376] on icon at bounding box center [748, 380] width 21 height 21
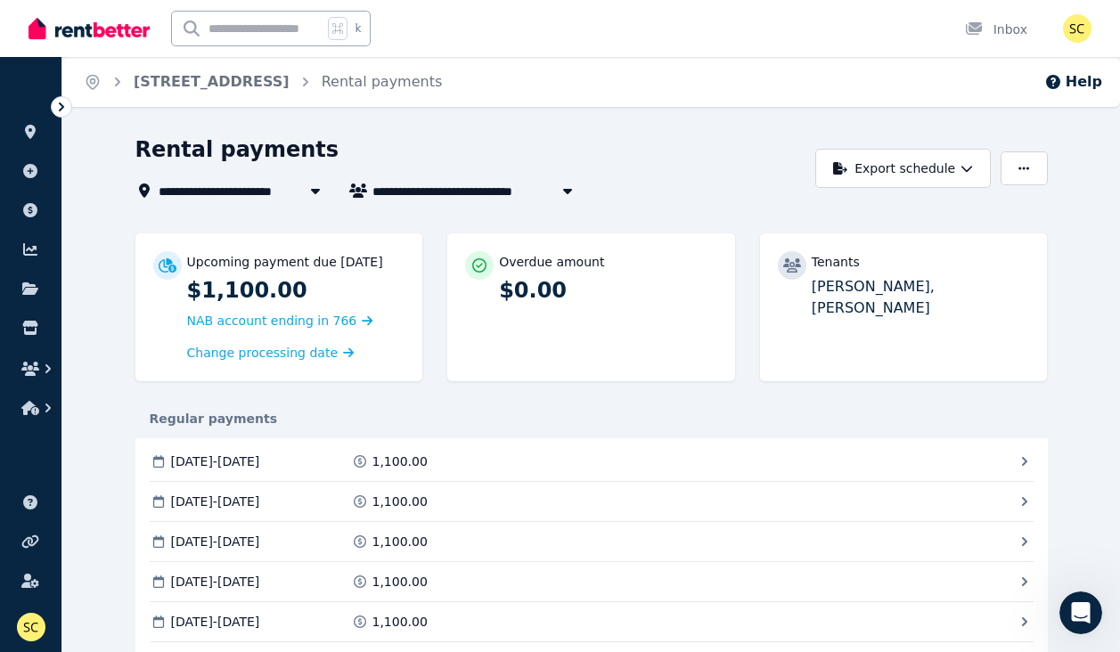
click at [289, 263] on p "Upcoming payment due [DATE]" at bounding box center [285, 262] width 196 height 18
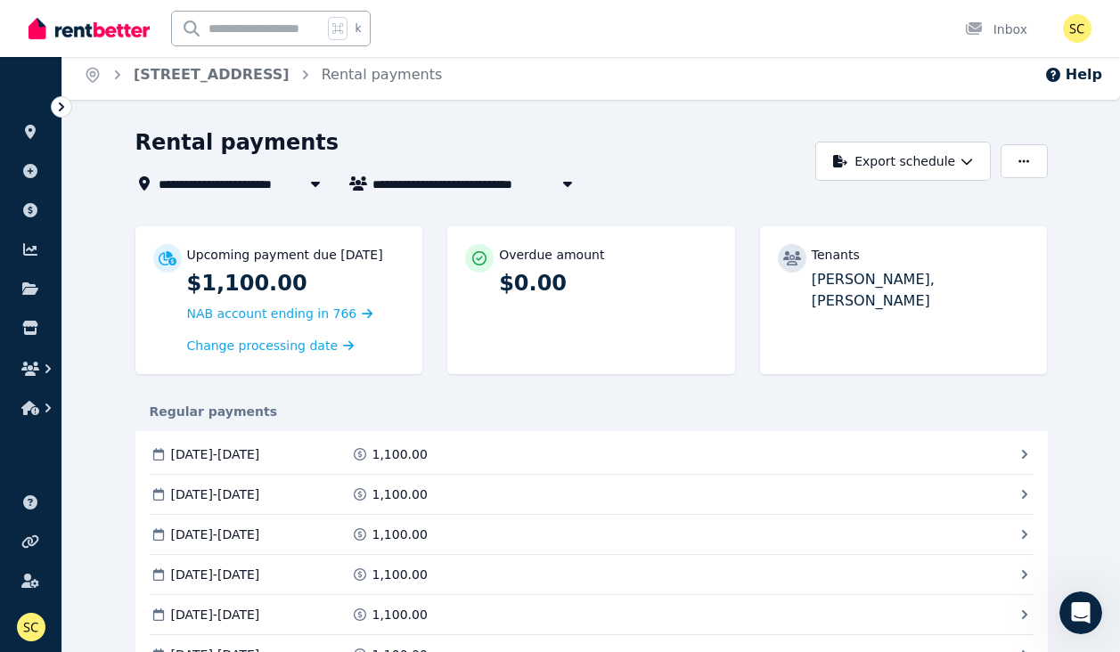
scroll to position [7, 0]
click at [168, 260] on icon at bounding box center [168, 258] width 18 height 14
click at [443, 187] on span "[PERSON_NAME] and [PERSON_NAME]" at bounding box center [508, 183] width 271 height 21
type input "**********"
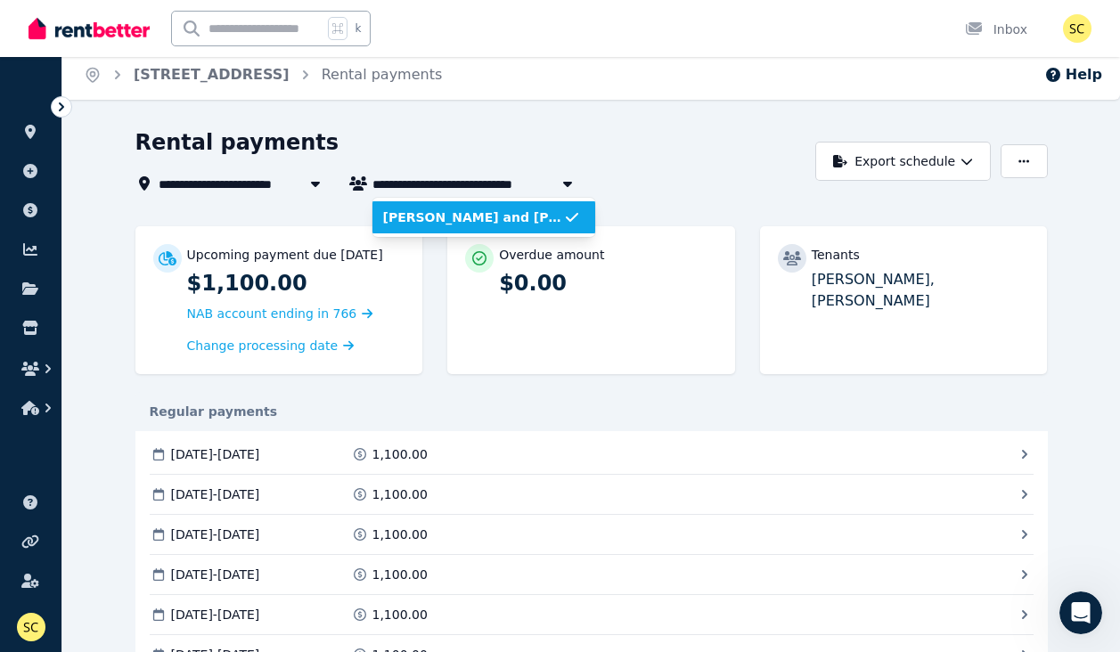
click at [437, 215] on span "[PERSON_NAME] and [PERSON_NAME]" at bounding box center [473, 218] width 180 height 18
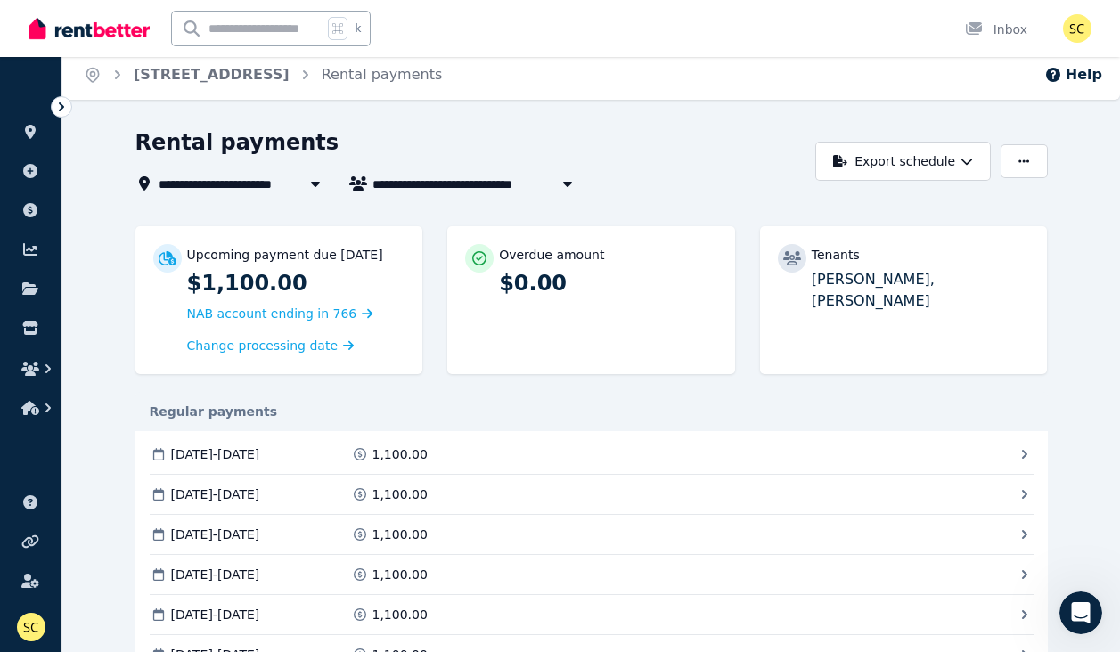
scroll to position [0, 0]
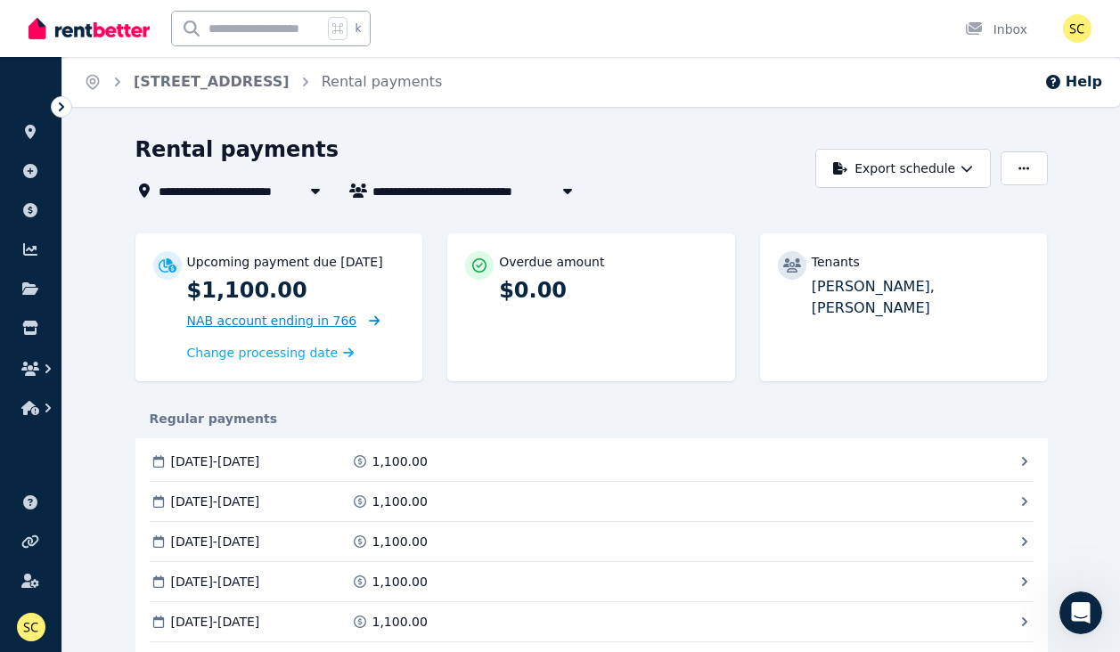
click at [290, 323] on span "NAB account ending in 766" at bounding box center [272, 321] width 170 height 14
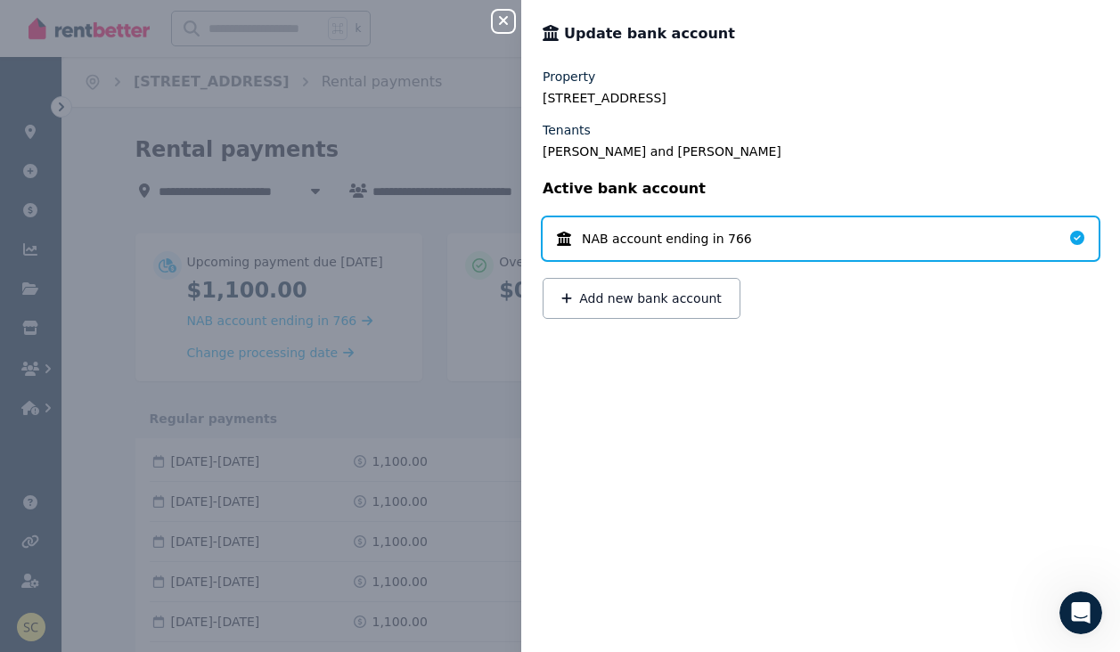
click at [507, 23] on icon "button" at bounding box center [503, 20] width 21 height 14
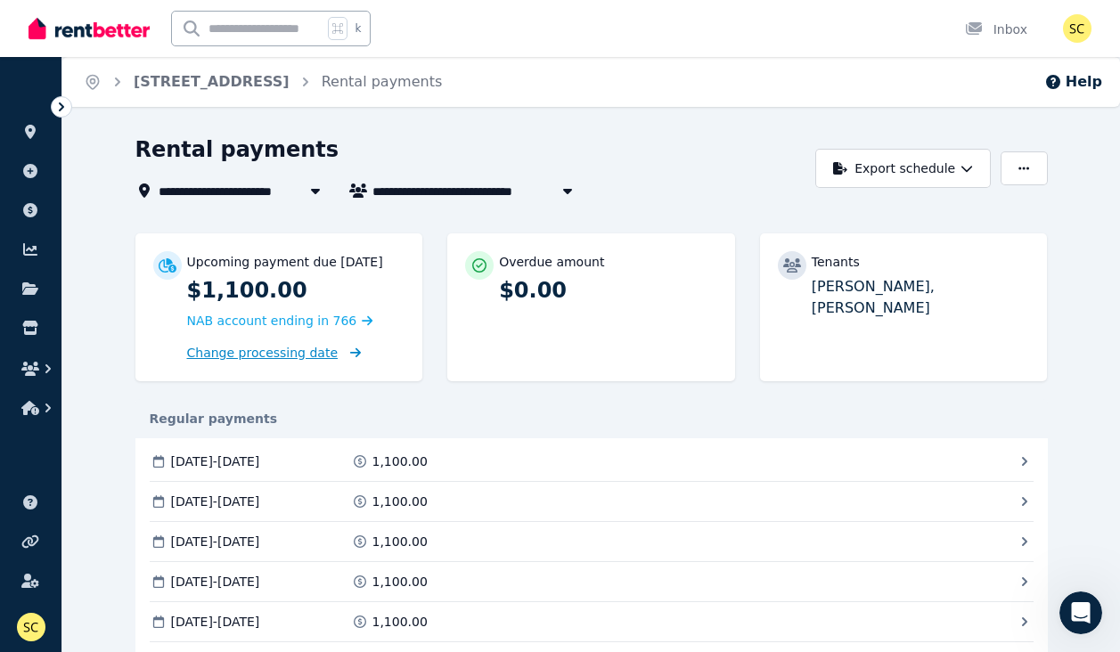
click at [264, 359] on span "Change processing date" at bounding box center [263, 353] width 152 height 18
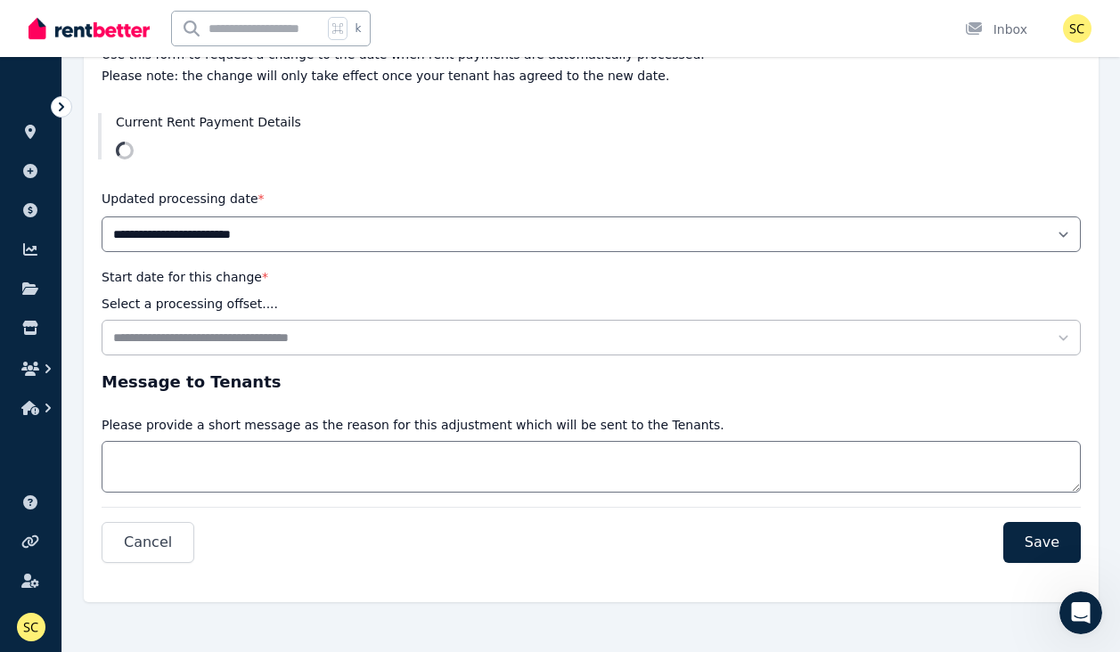
scroll to position [209, 0]
click at [163, 545] on span "Cancel" at bounding box center [148, 542] width 48 height 21
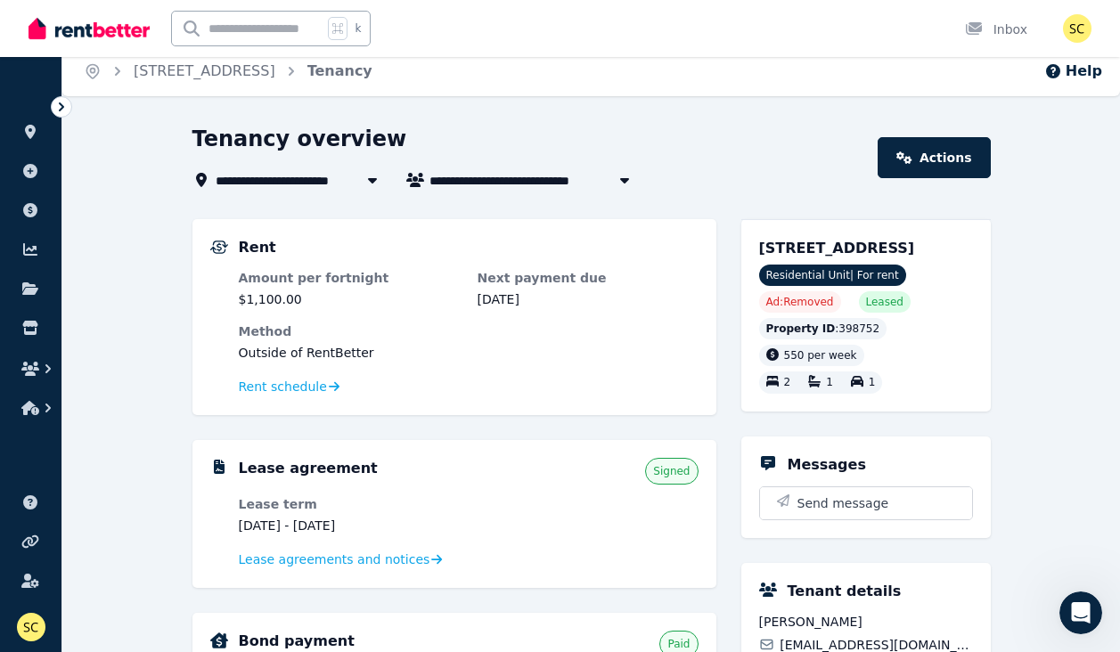
scroll to position [3, 0]
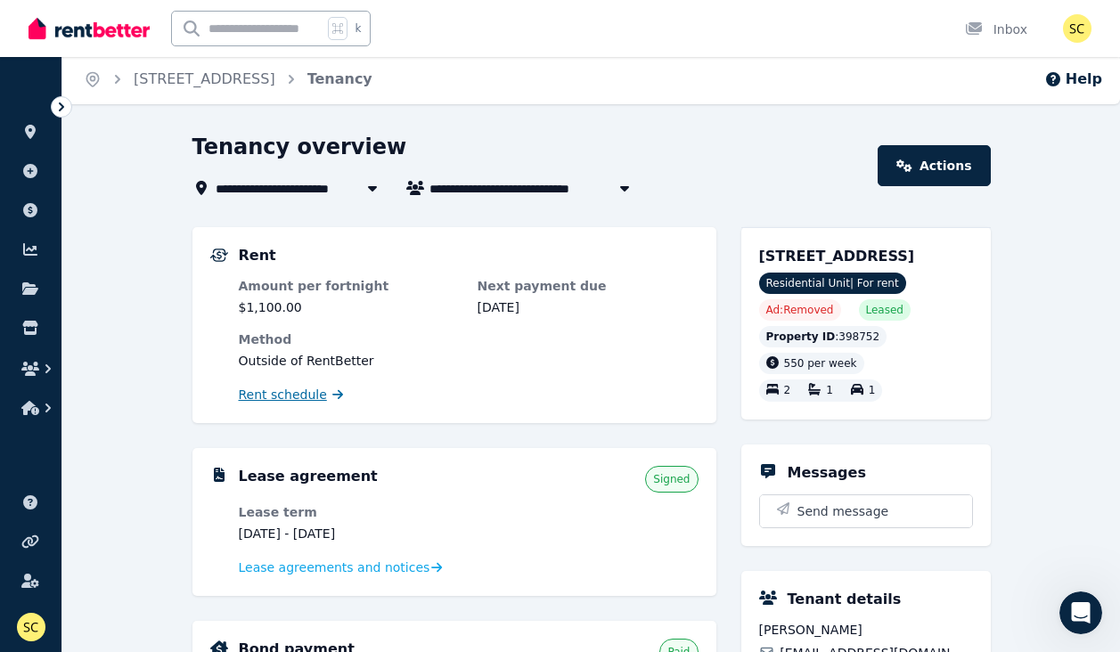
click at [280, 398] on span "Rent schedule" at bounding box center [283, 395] width 88 height 18
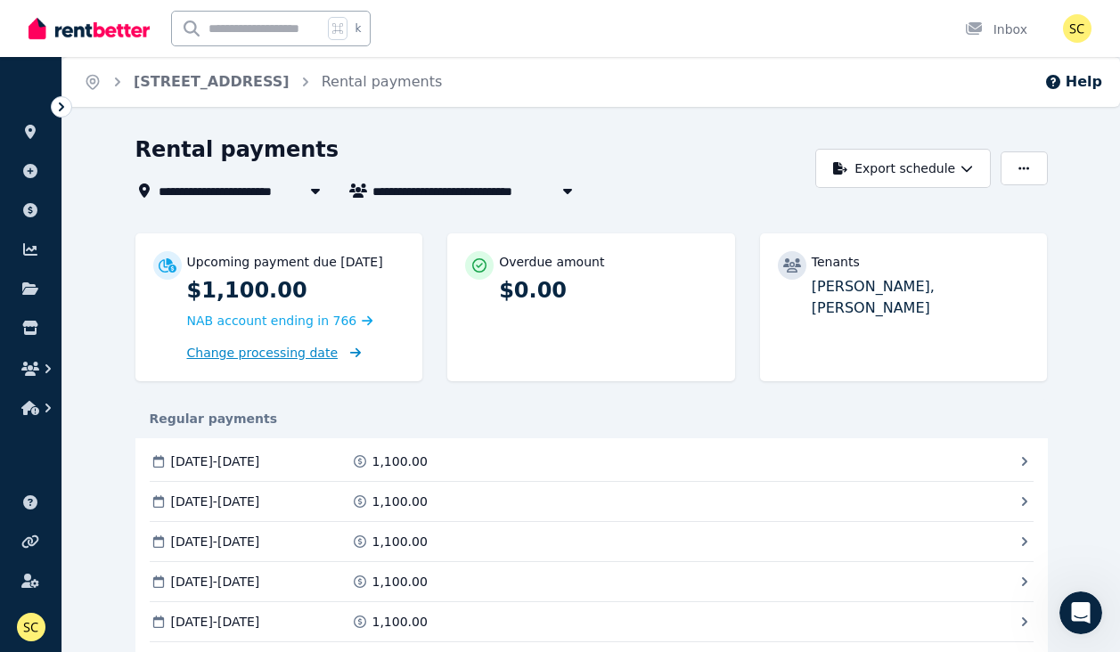
click at [290, 353] on span "Change processing date" at bounding box center [263, 353] width 152 height 18
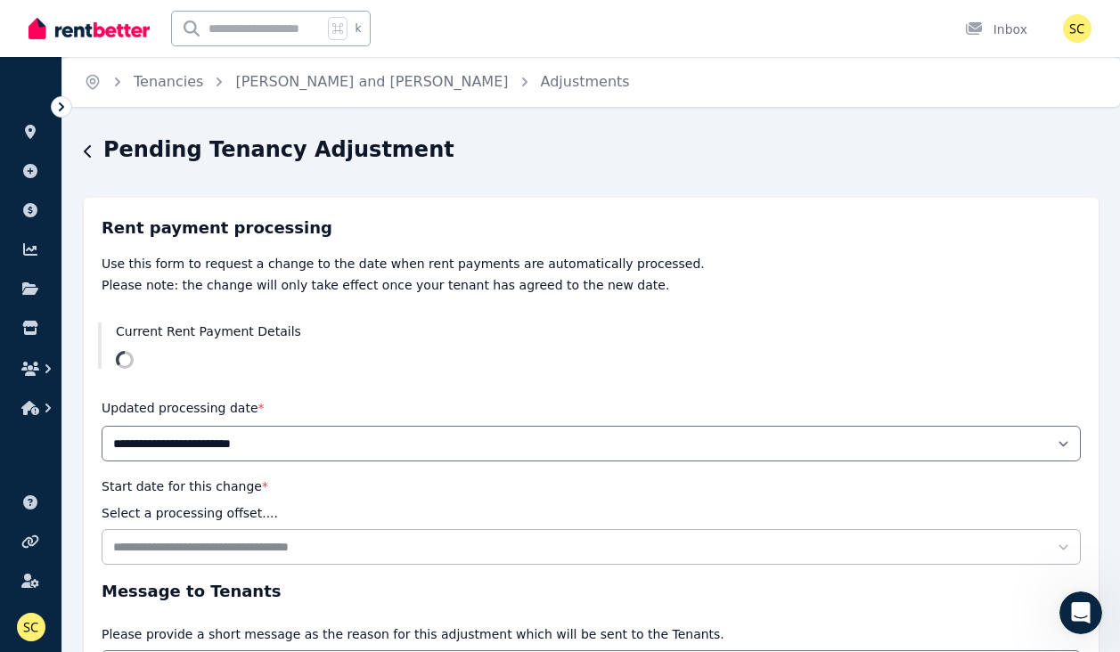
click at [87, 152] on icon "button" at bounding box center [88, 151] width 9 height 14
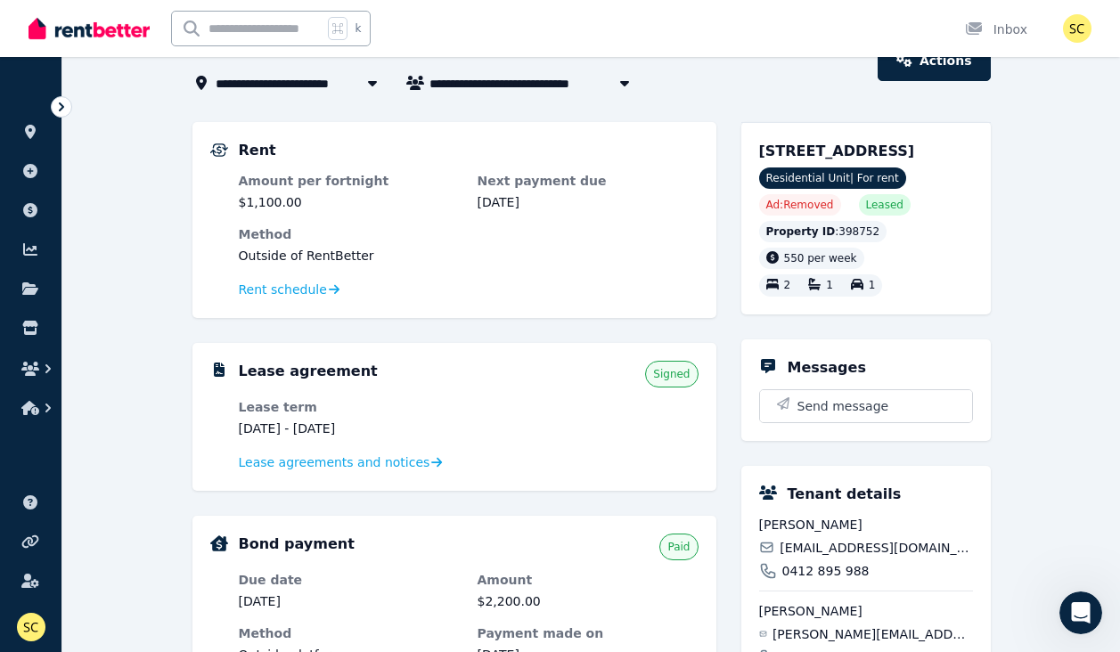
scroll to position [102, 0]
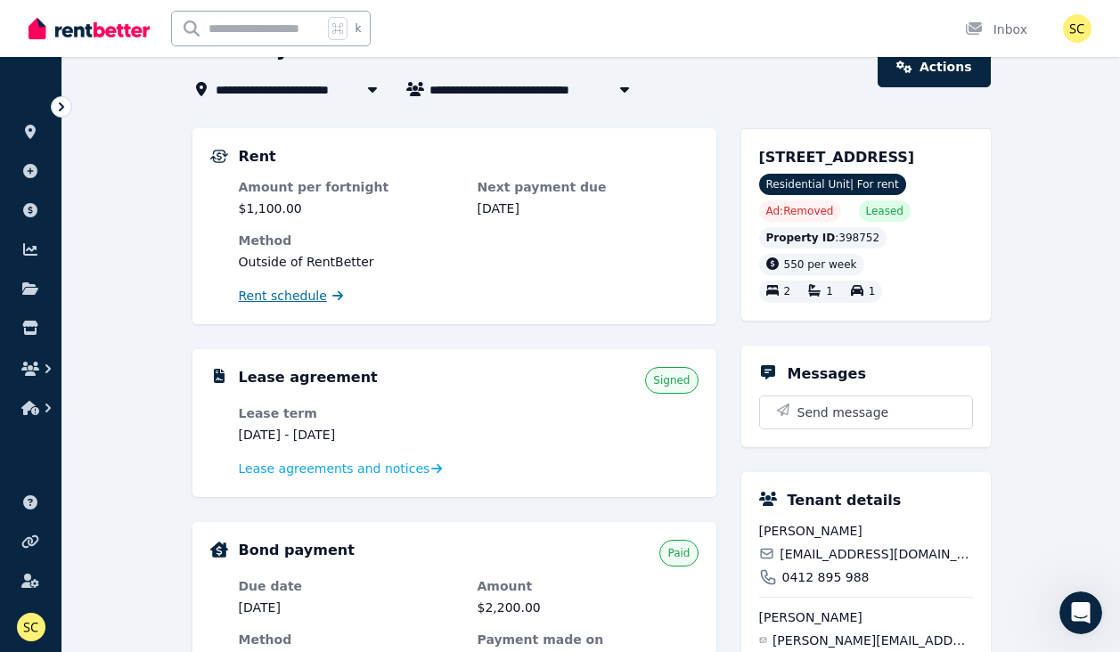
click at [270, 297] on span "Rent schedule" at bounding box center [283, 296] width 88 height 18
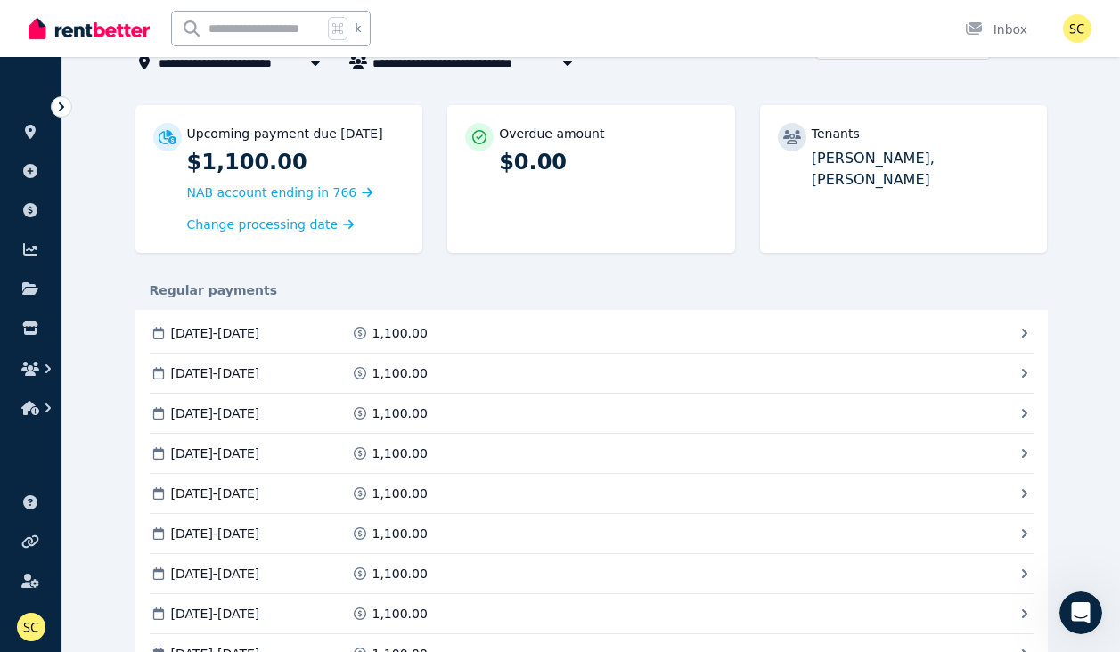
scroll to position [140, 0]
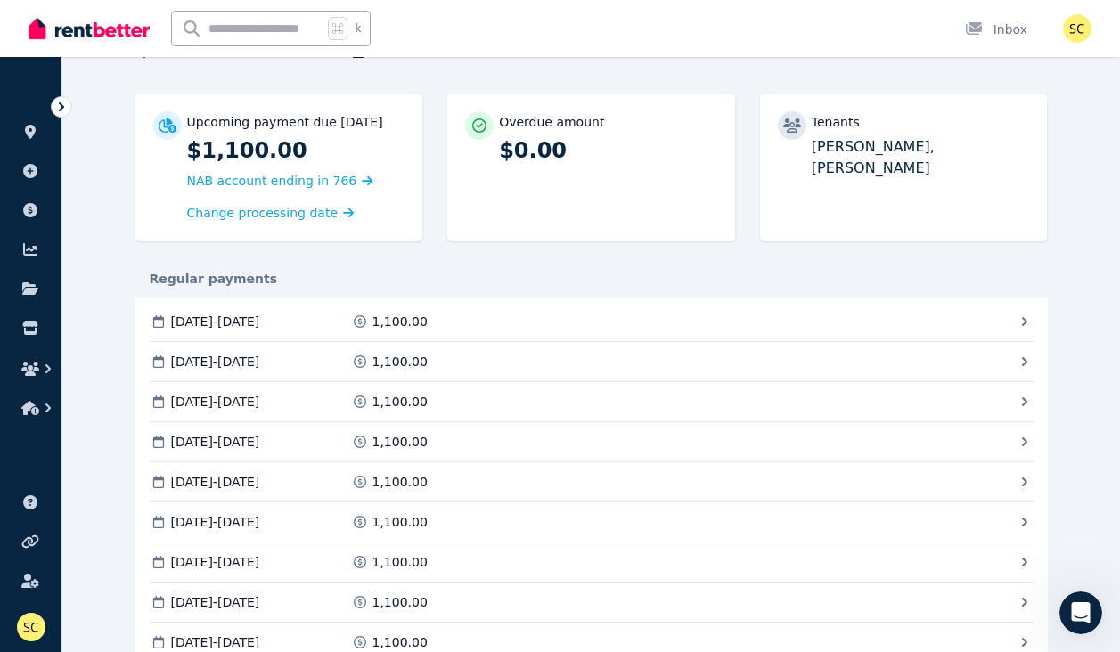
click at [1025, 319] on icon at bounding box center [1024, 321] width 5 height 9
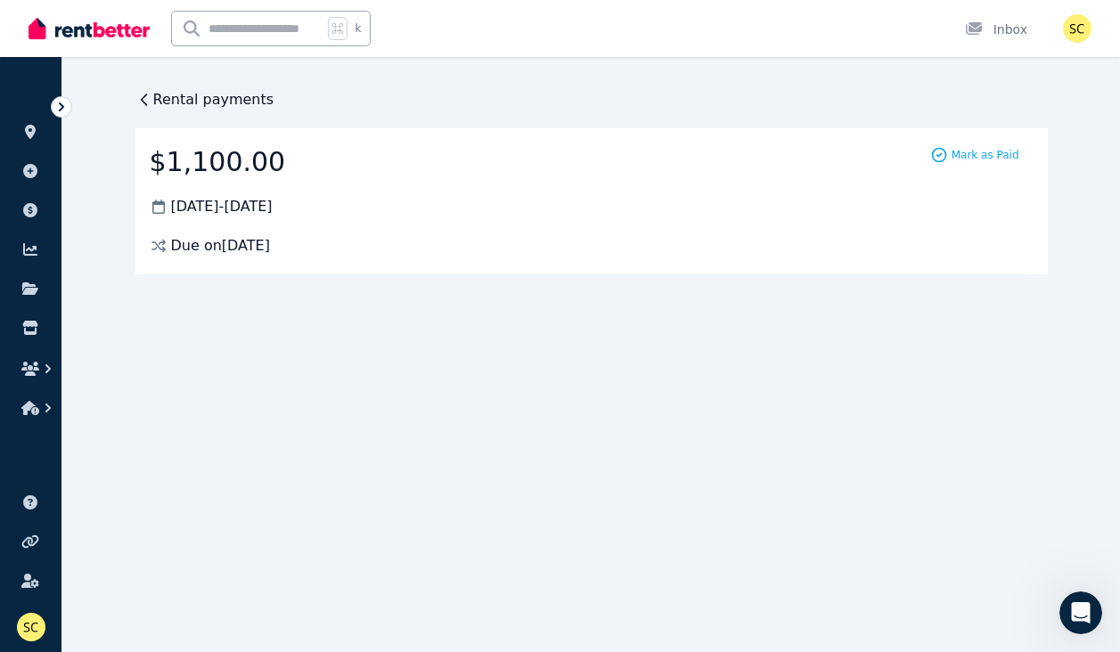
scroll to position [0, 0]
click at [990, 152] on span "Mark as Paid" at bounding box center [986, 155] width 68 height 14
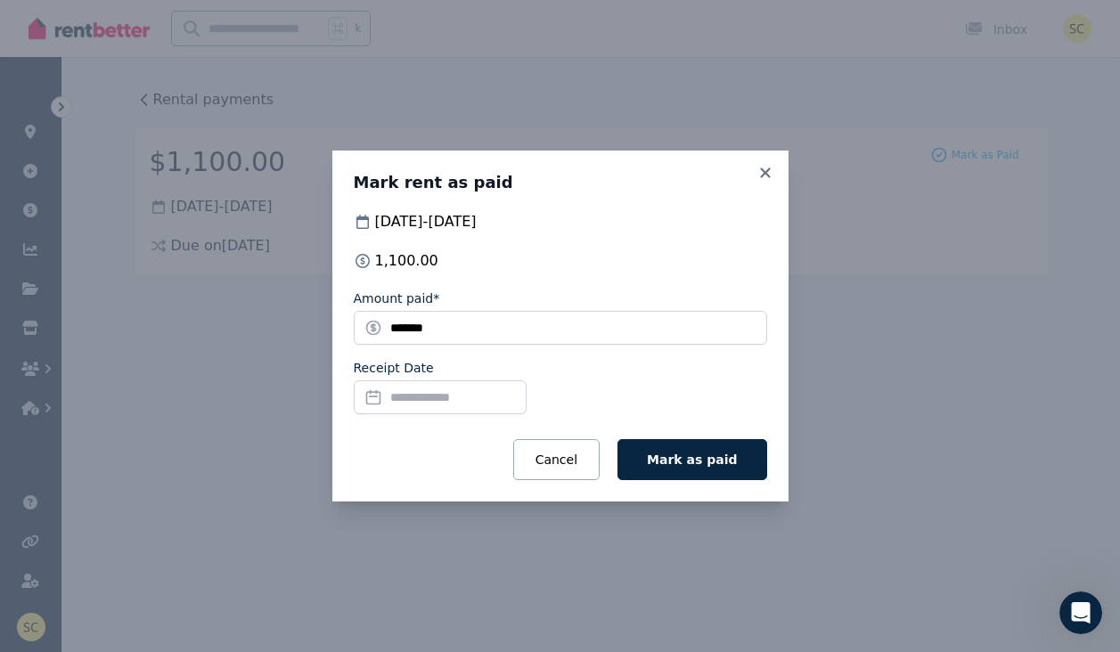
click at [458, 402] on input "Receipt Date" at bounding box center [440, 398] width 173 height 34
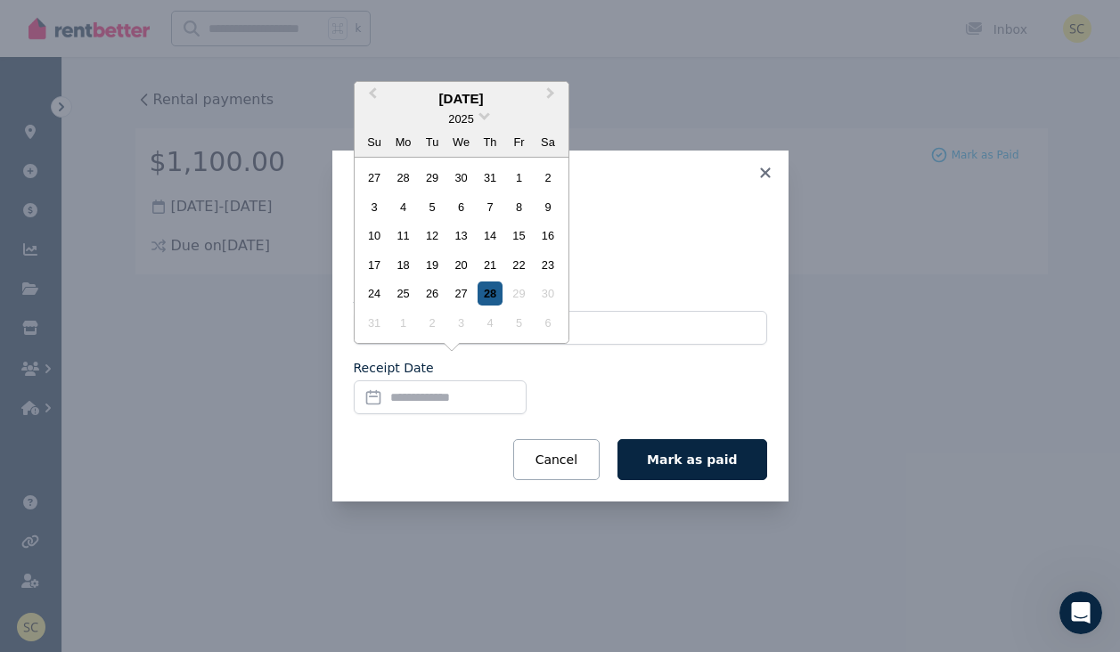
click at [491, 294] on div "28" at bounding box center [490, 294] width 24 height 24
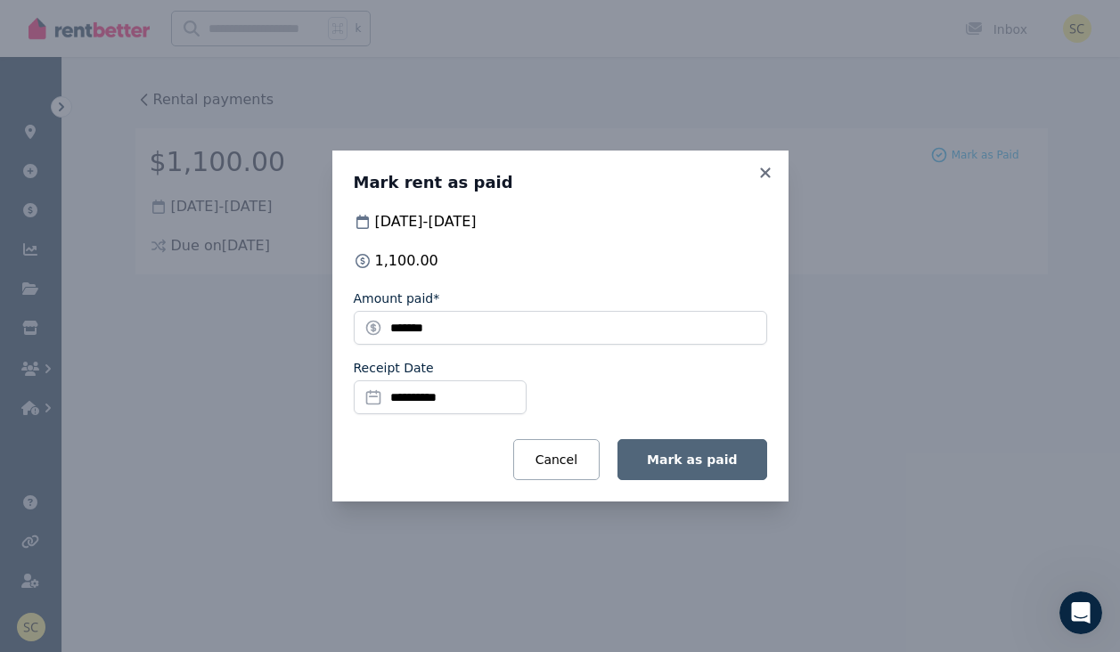
click at [705, 456] on span "Mark as paid" at bounding box center [692, 460] width 90 height 14
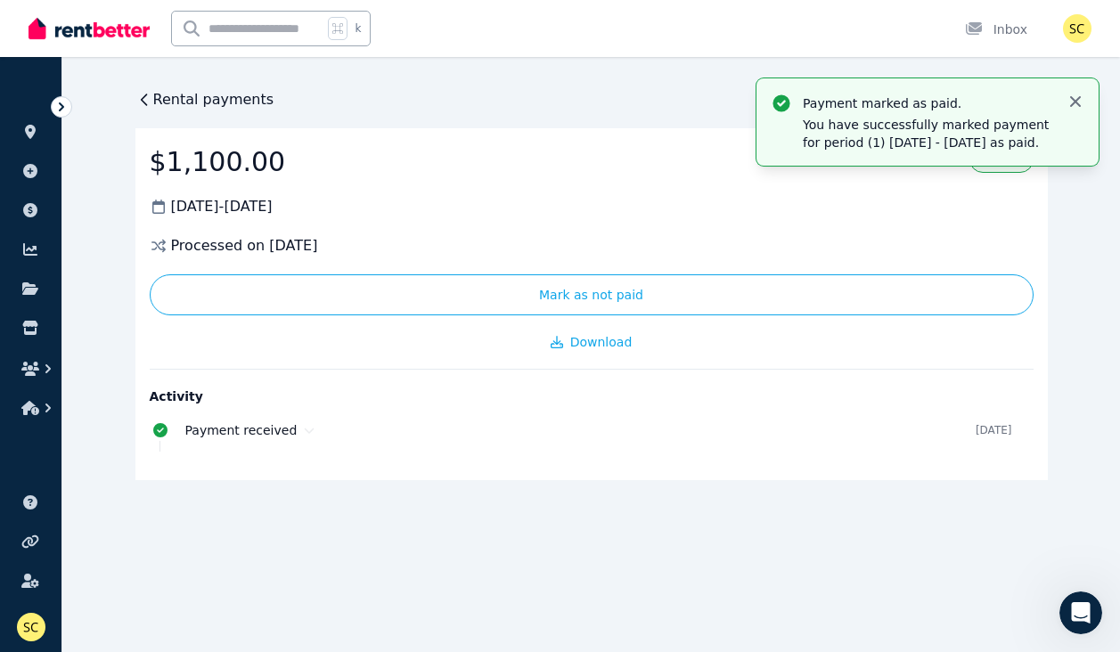
click at [1078, 101] on icon "button" at bounding box center [1075, 101] width 11 height 11
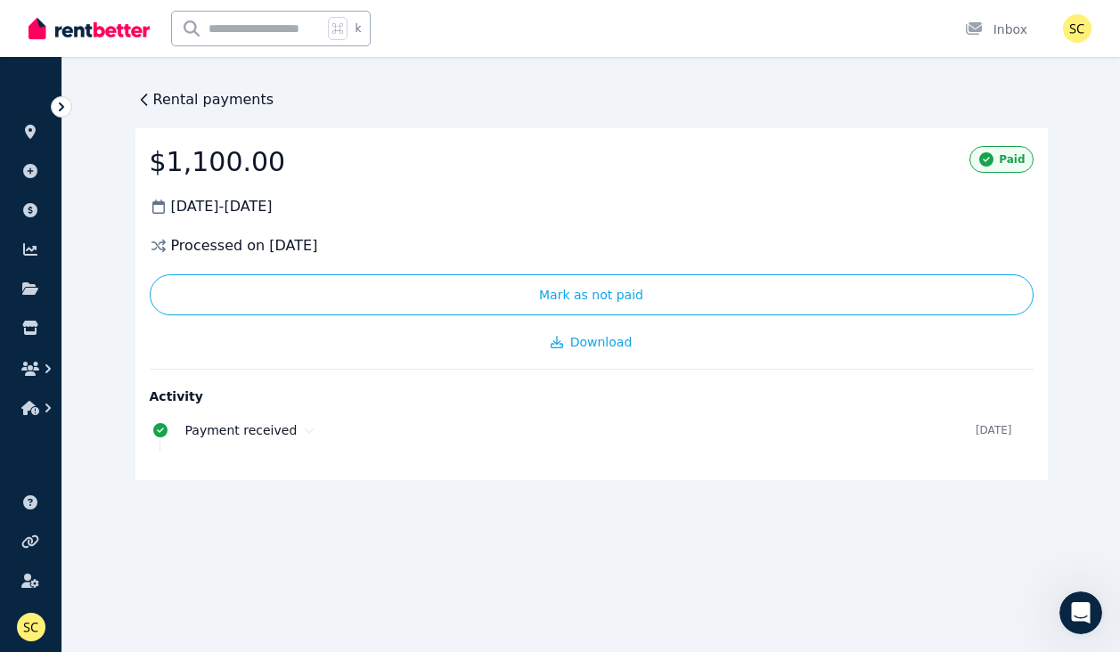
click at [172, 100] on span "Rental payments" at bounding box center [213, 99] width 121 height 21
